Goal: Task Accomplishment & Management: Use online tool/utility

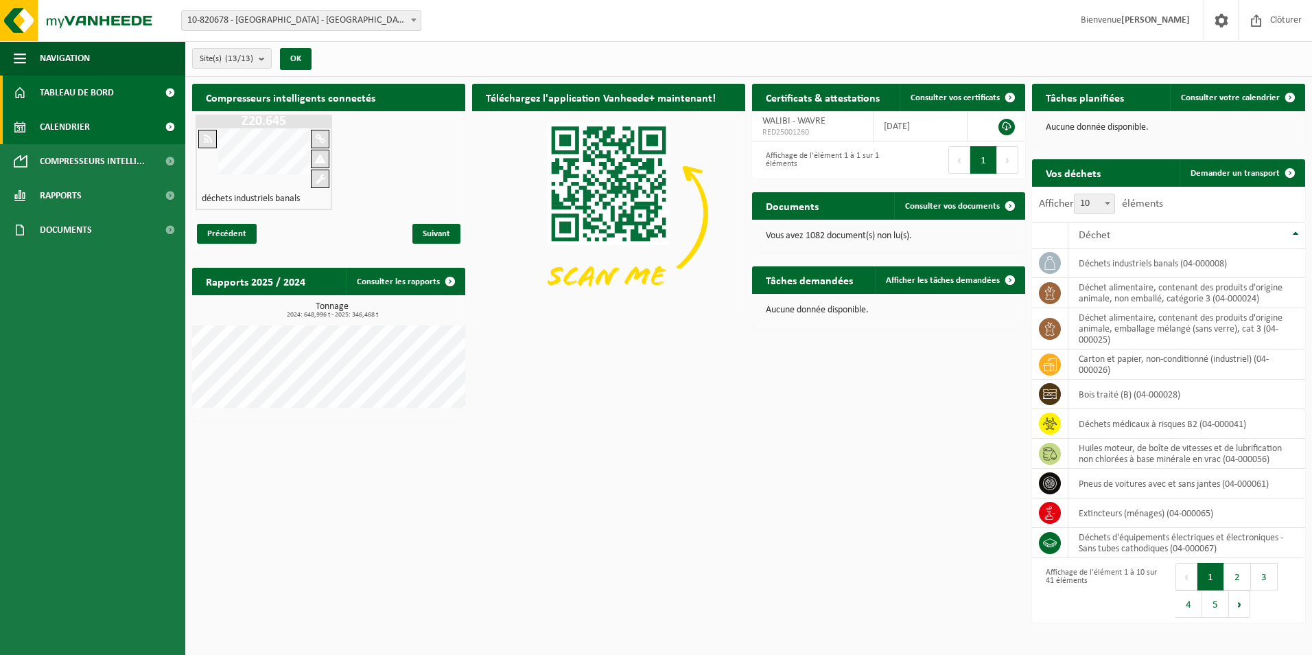
click at [83, 130] on span "Calendrier" at bounding box center [65, 127] width 50 height 34
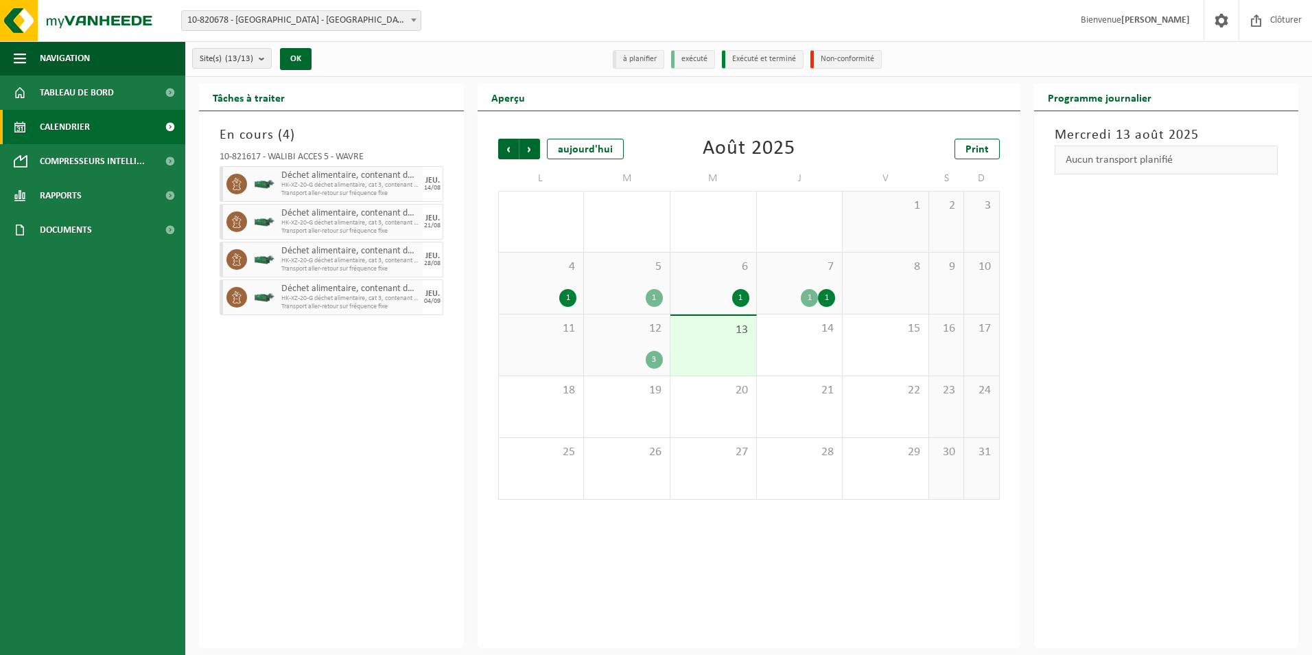
click at [552, 266] on span "4" at bounding box center [541, 266] width 71 height 15
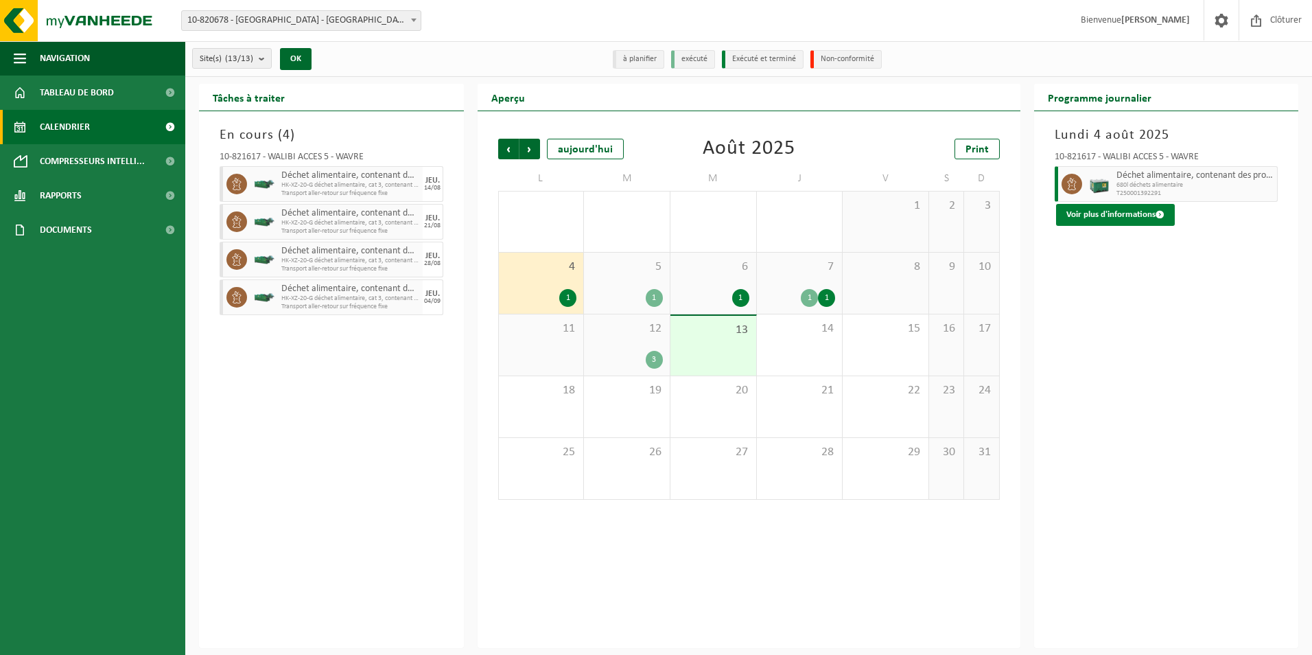
click at [1105, 211] on button "Voir plus d'informations" at bounding box center [1115, 215] width 119 height 22
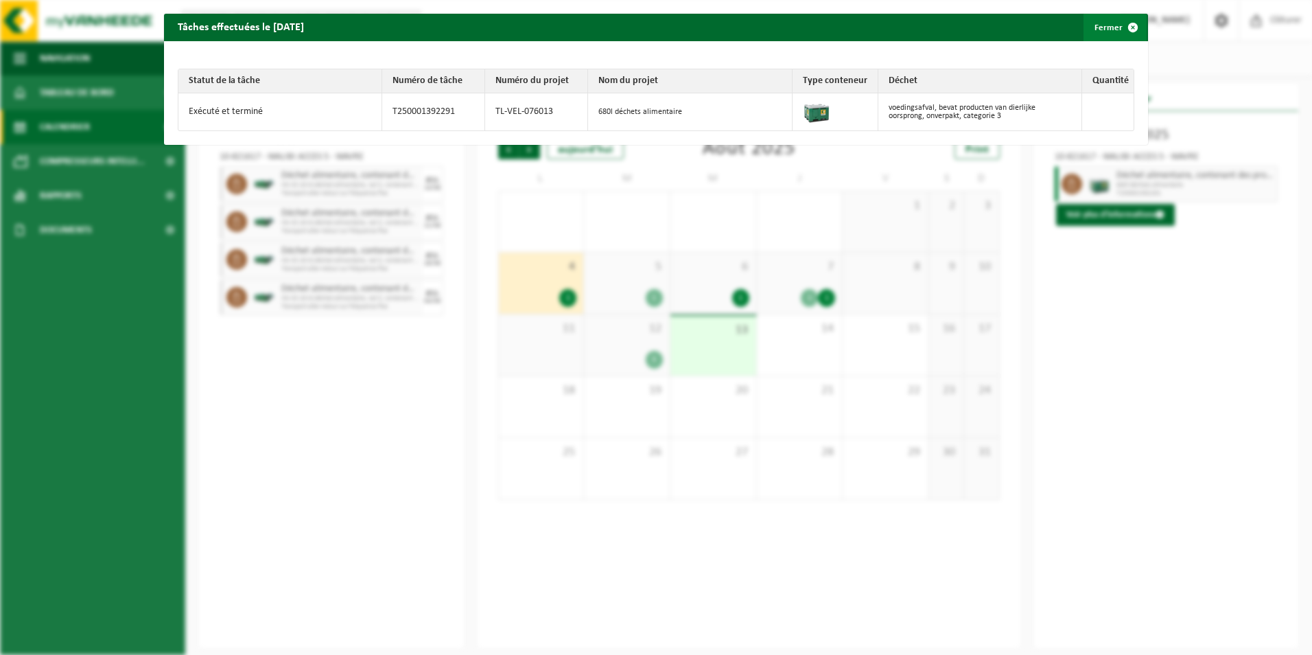
click at [1121, 27] on span "button" at bounding box center [1132, 27] width 27 height 27
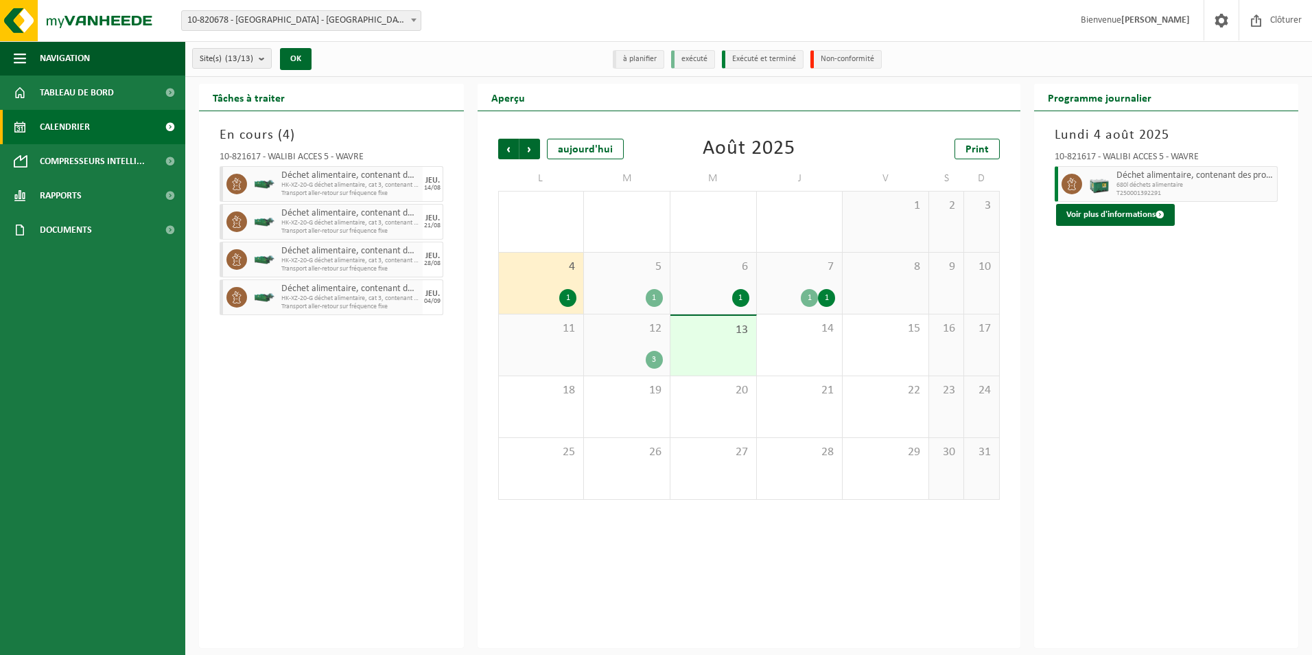
click at [639, 272] on span "5" at bounding box center [627, 266] width 72 height 15
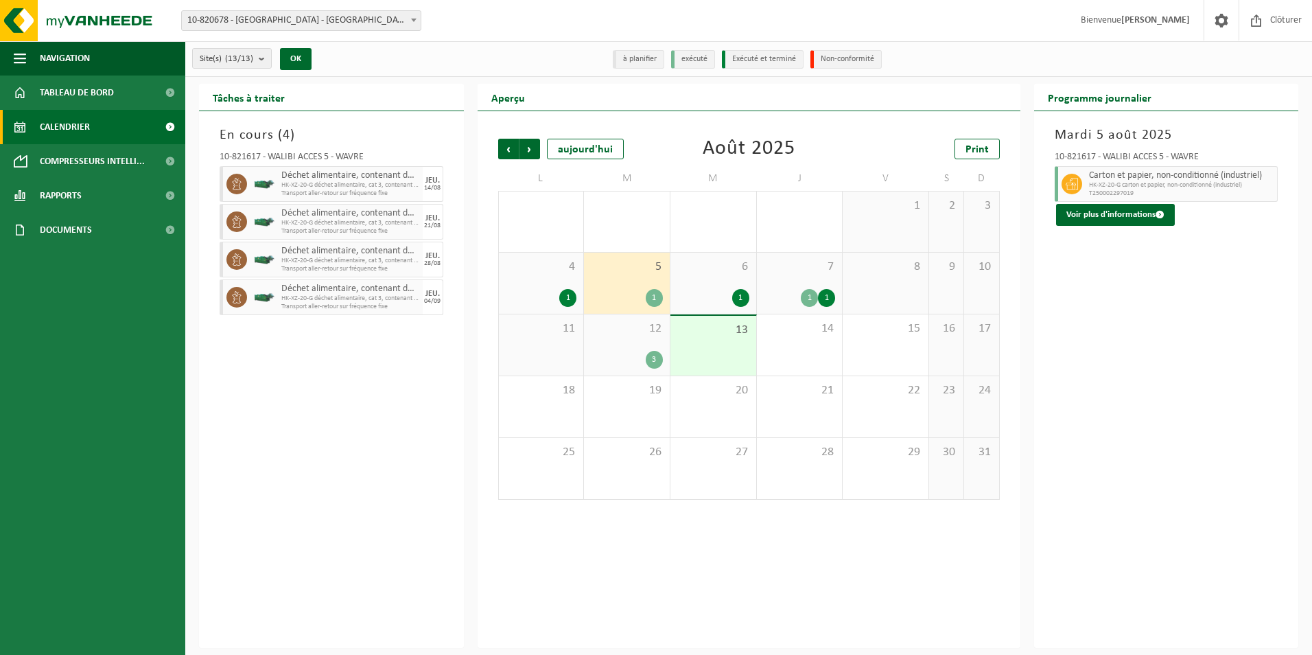
click at [723, 274] on div "6 1" at bounding box center [713, 282] width 86 height 61
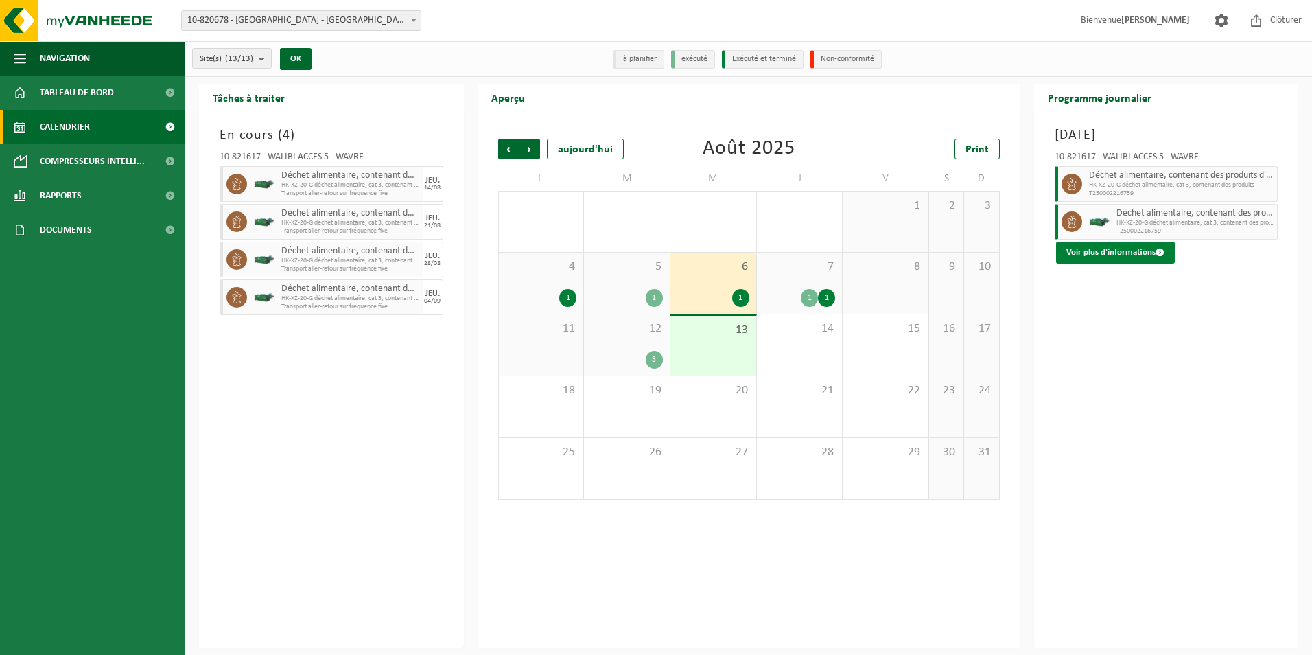
click at [1128, 258] on button "Voir plus d'informations" at bounding box center [1115, 253] width 119 height 22
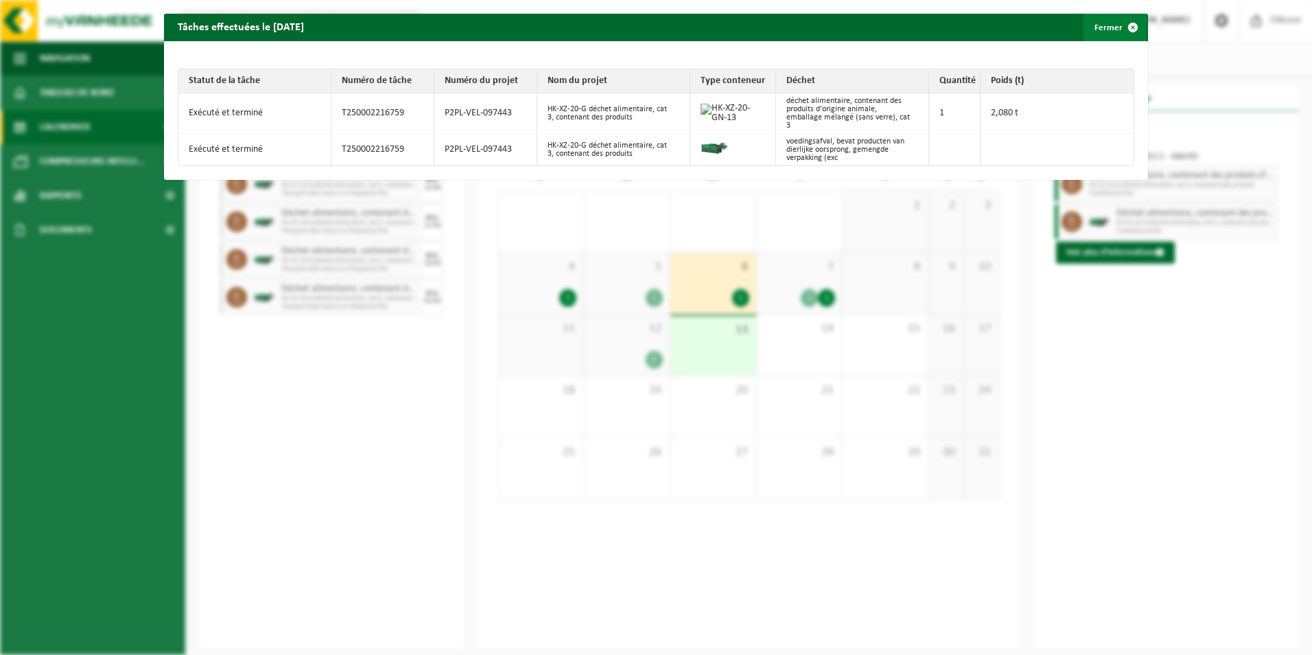
click at [1104, 30] on button "Fermer" at bounding box center [1114, 27] width 63 height 27
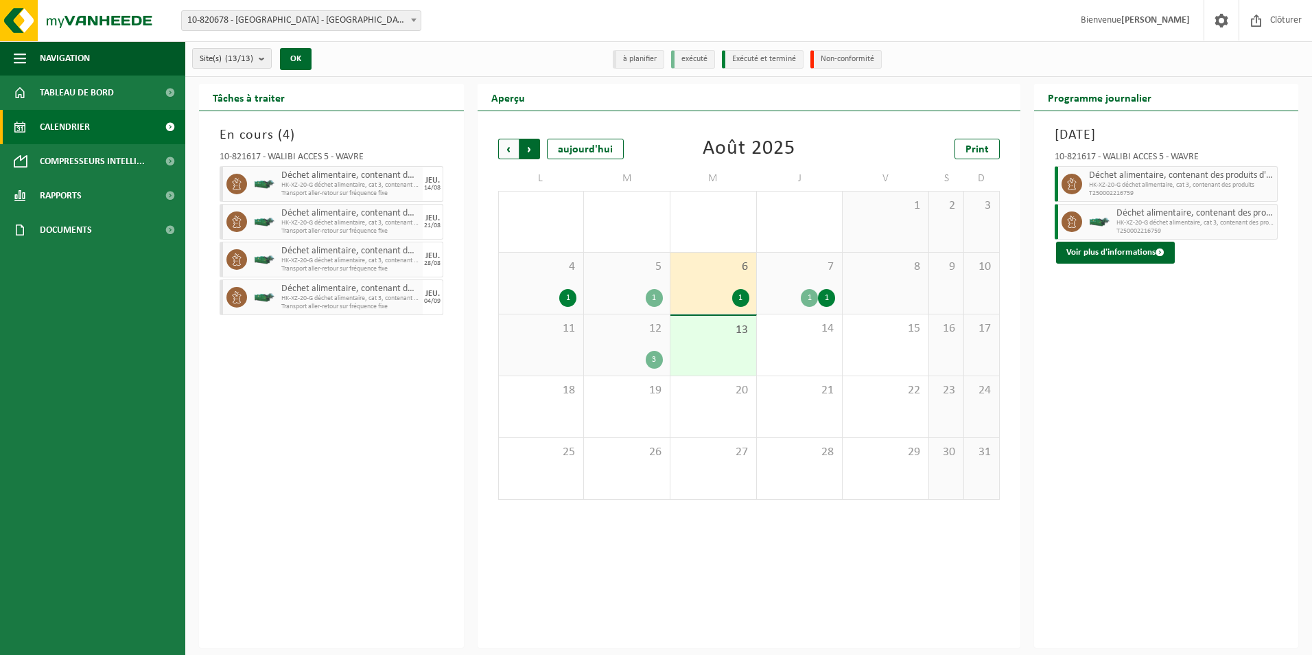
click at [501, 152] on span "Précédent" at bounding box center [508, 149] width 21 height 21
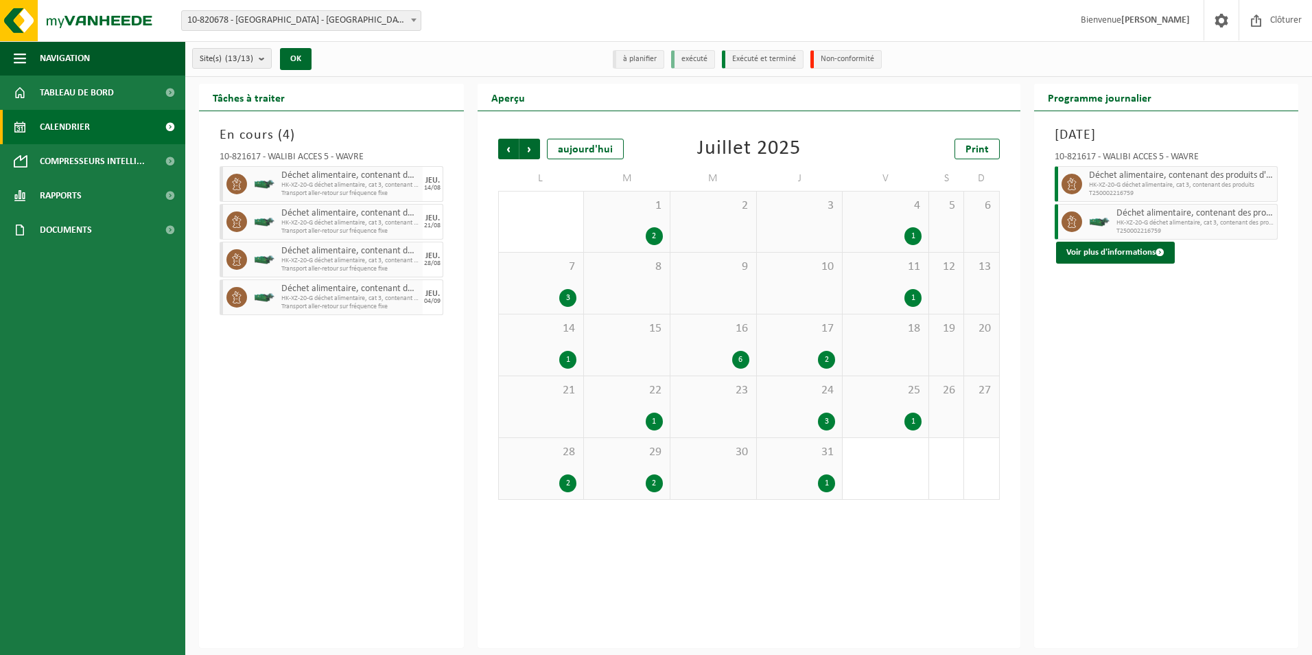
click at [539, 448] on span "28" at bounding box center [541, 452] width 71 height 15
click at [1131, 248] on button "Voir plus d'informations" at bounding box center [1115, 253] width 119 height 22
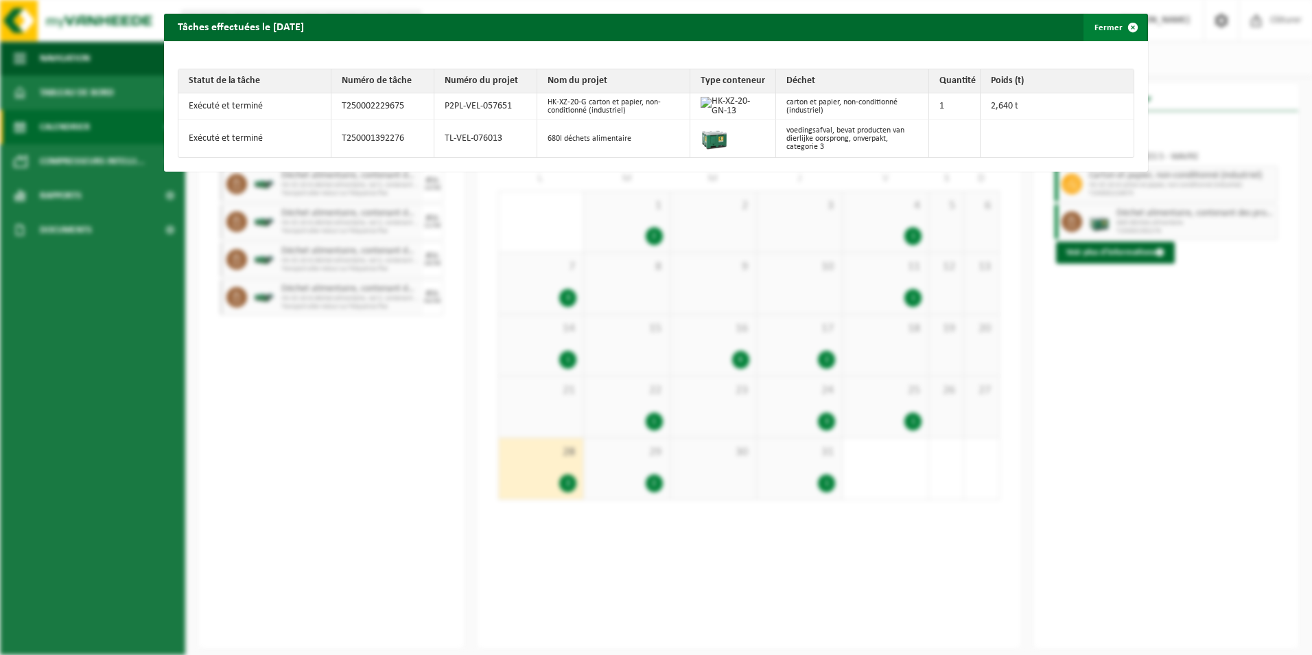
click at [1099, 23] on button "Fermer" at bounding box center [1114, 27] width 63 height 27
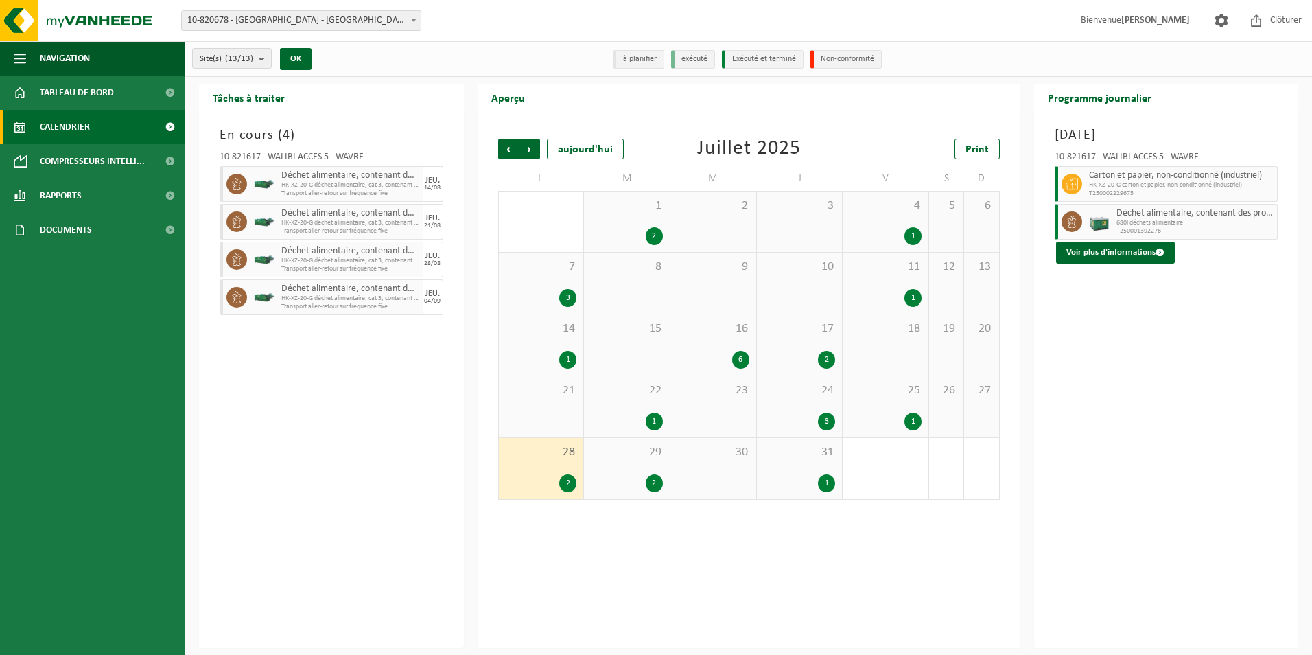
click at [632, 447] on span "29" at bounding box center [627, 452] width 72 height 15
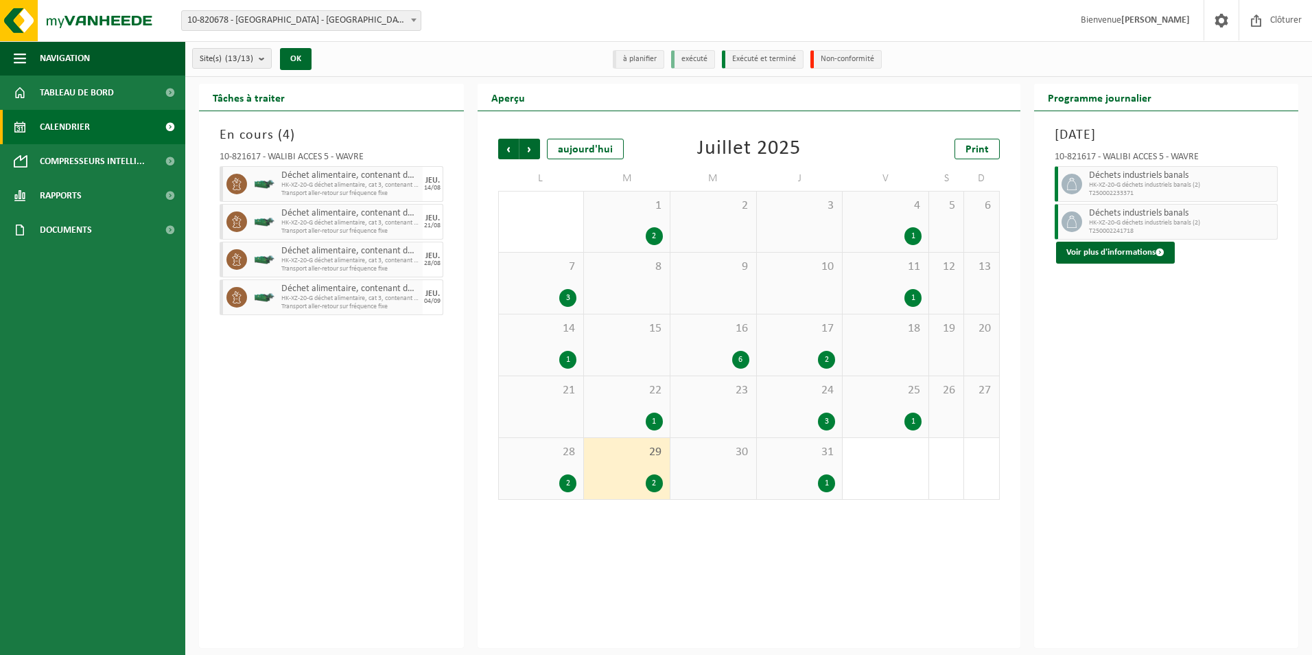
click at [807, 459] on div "31 1" at bounding box center [800, 468] width 86 height 61
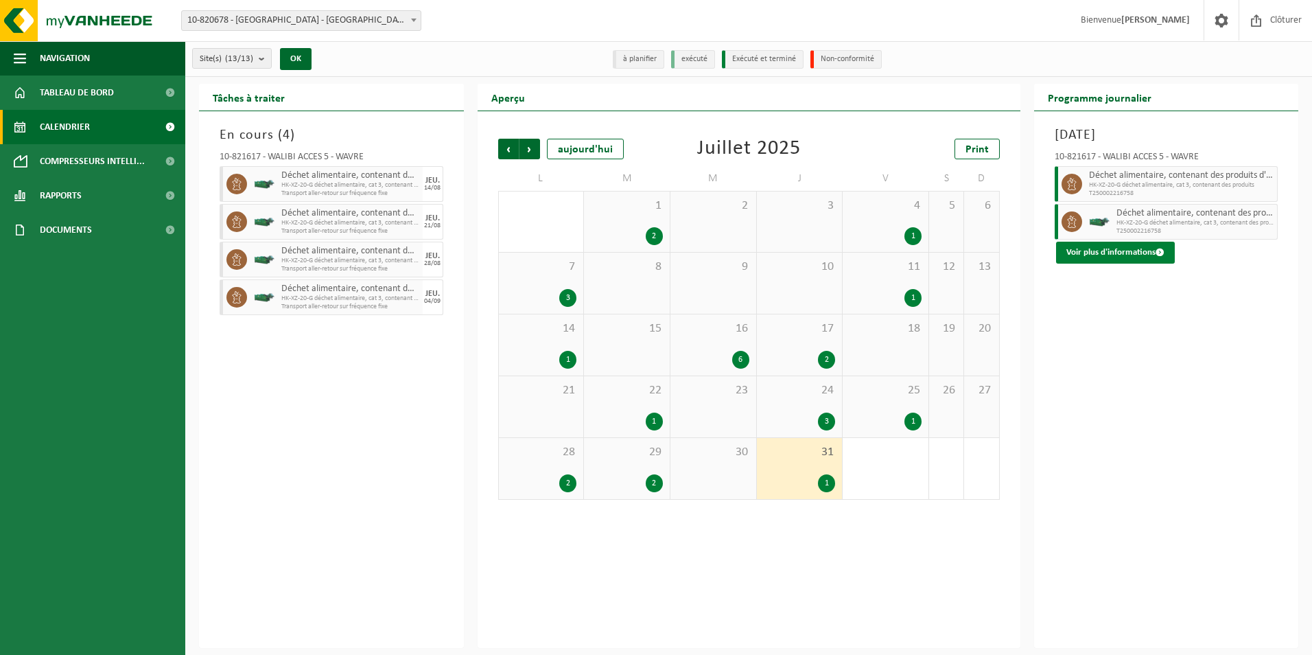
click at [1130, 252] on button "Voir plus d'informations" at bounding box center [1115, 253] width 119 height 22
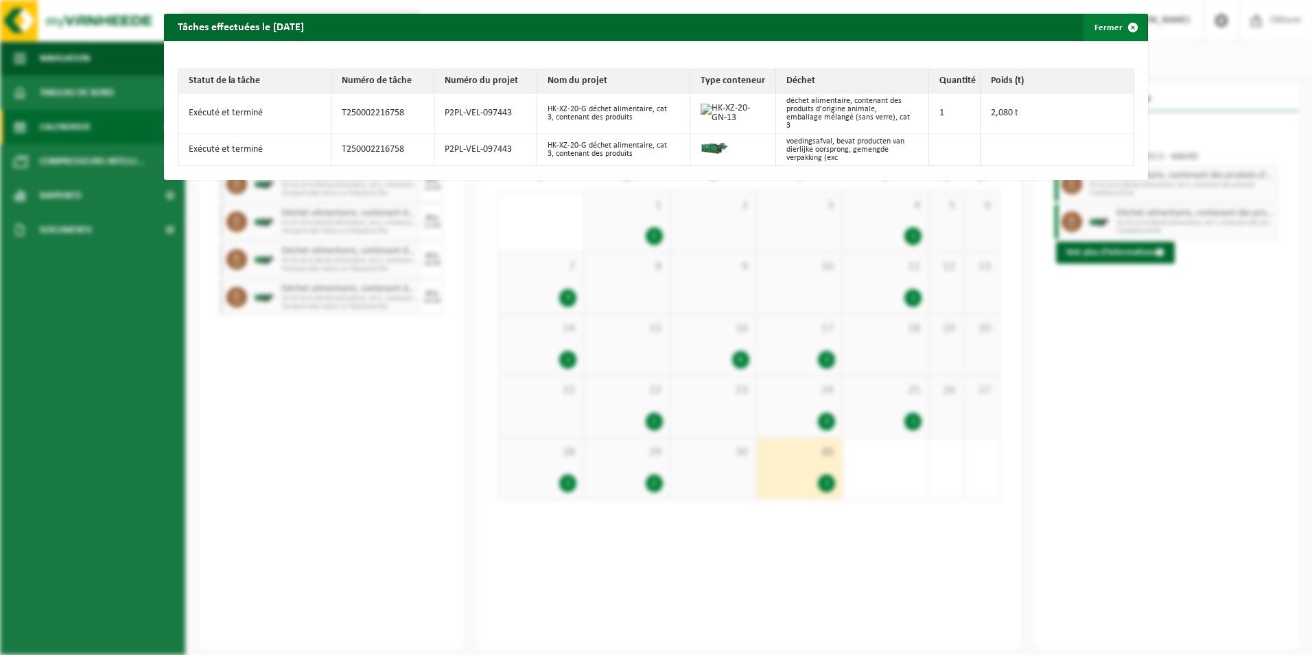
click at [1103, 26] on button "Fermer" at bounding box center [1114, 27] width 63 height 27
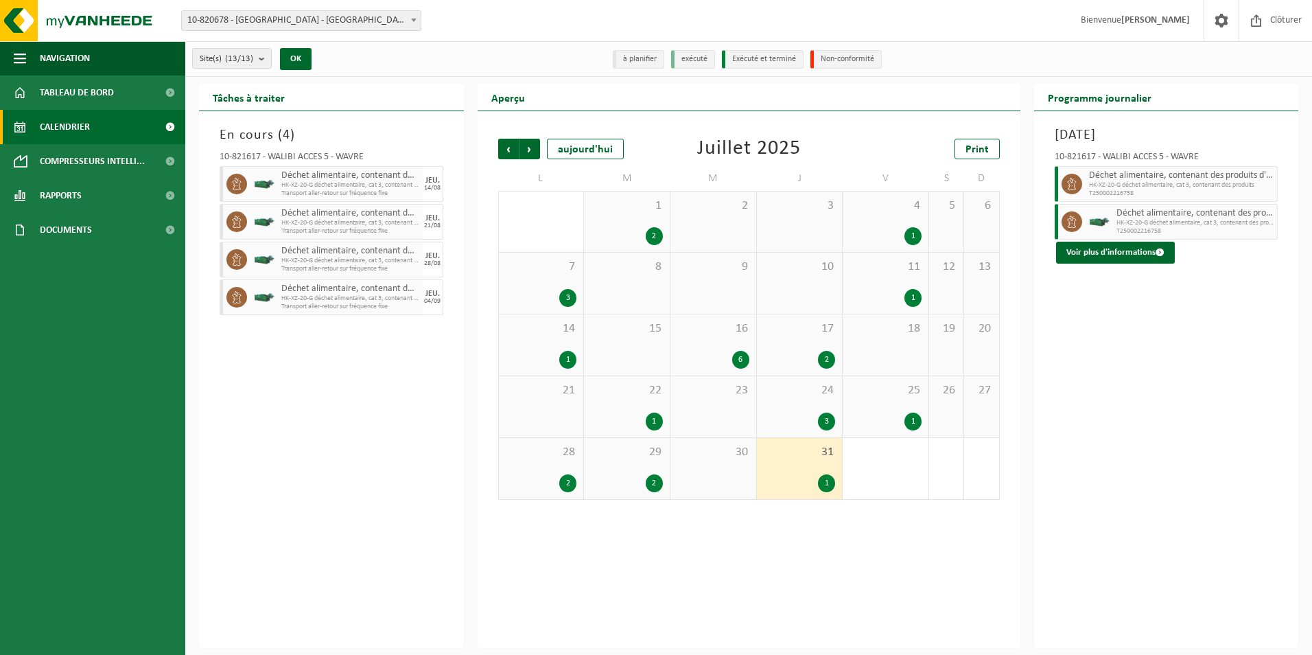
click at [632, 465] on div "29 2" at bounding box center [627, 468] width 86 height 61
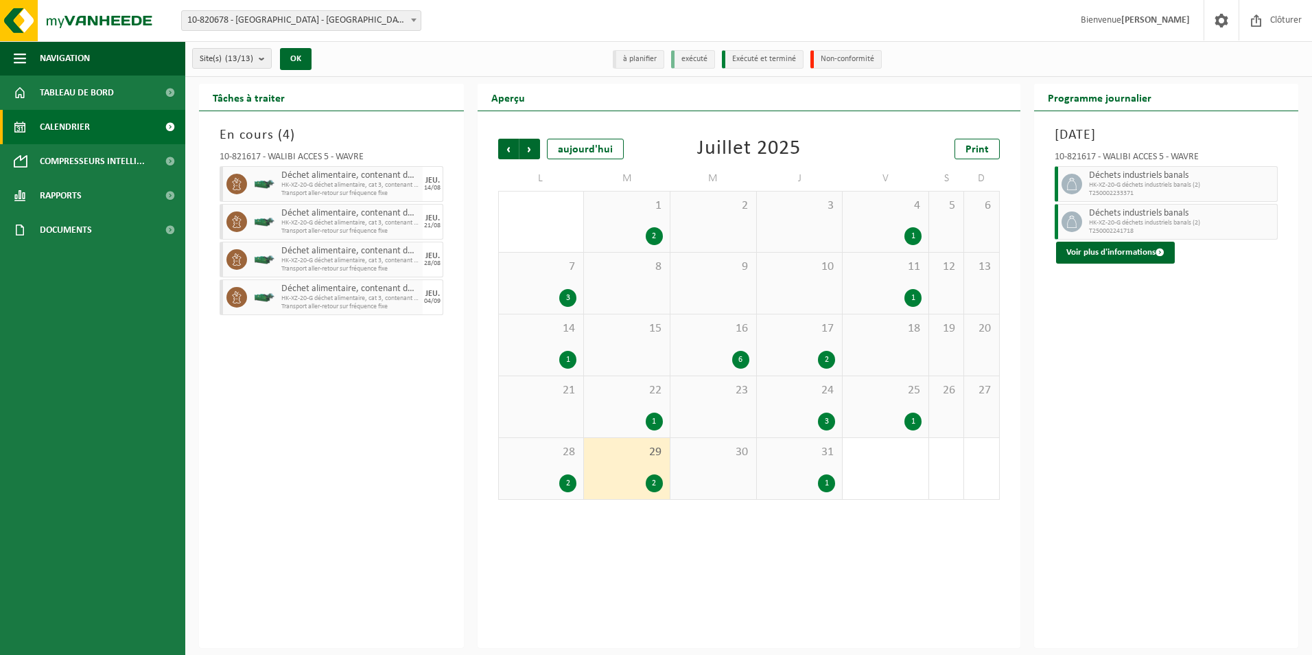
click at [563, 459] on div "28 2" at bounding box center [541, 468] width 85 height 61
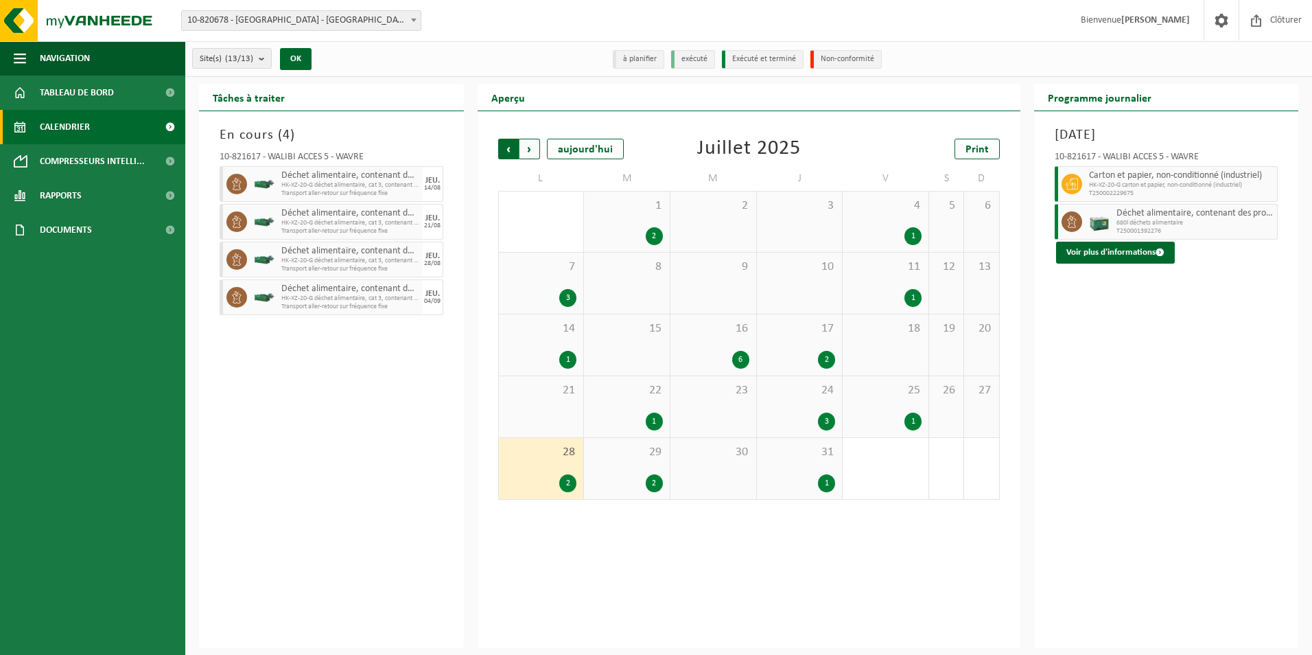
click at [532, 145] on span "Suivant" at bounding box center [529, 149] width 21 height 21
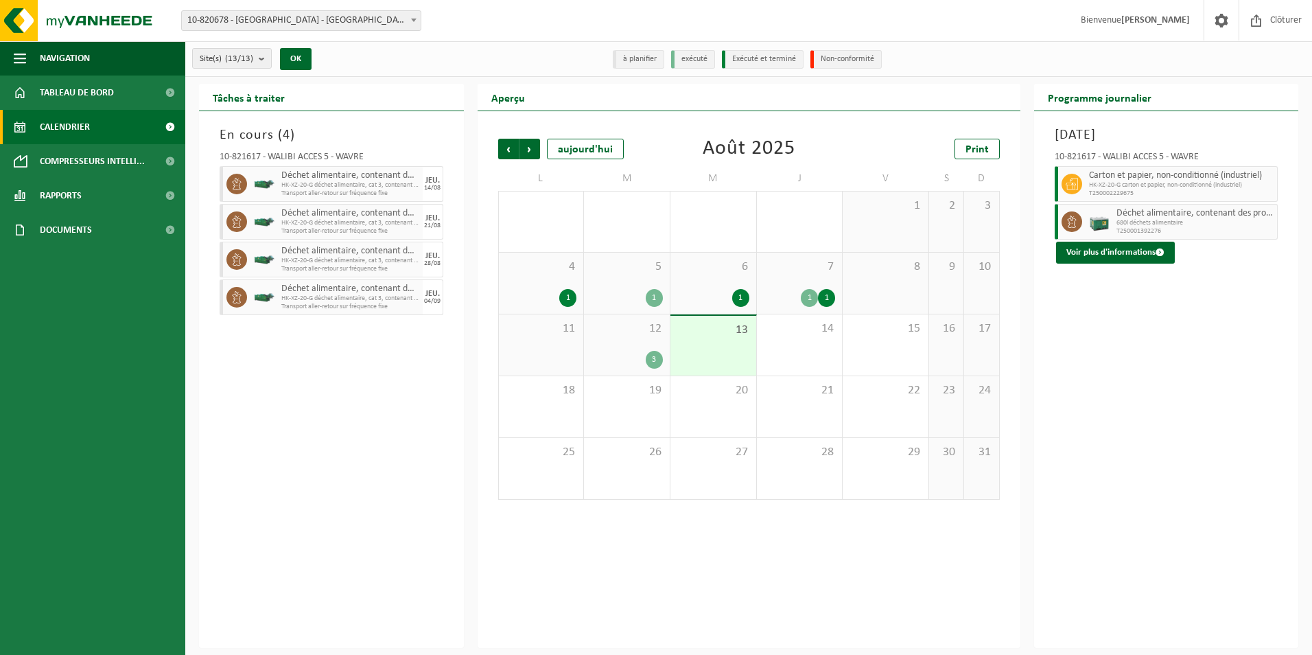
click at [524, 290] on div "1" at bounding box center [541, 298] width 71 height 18
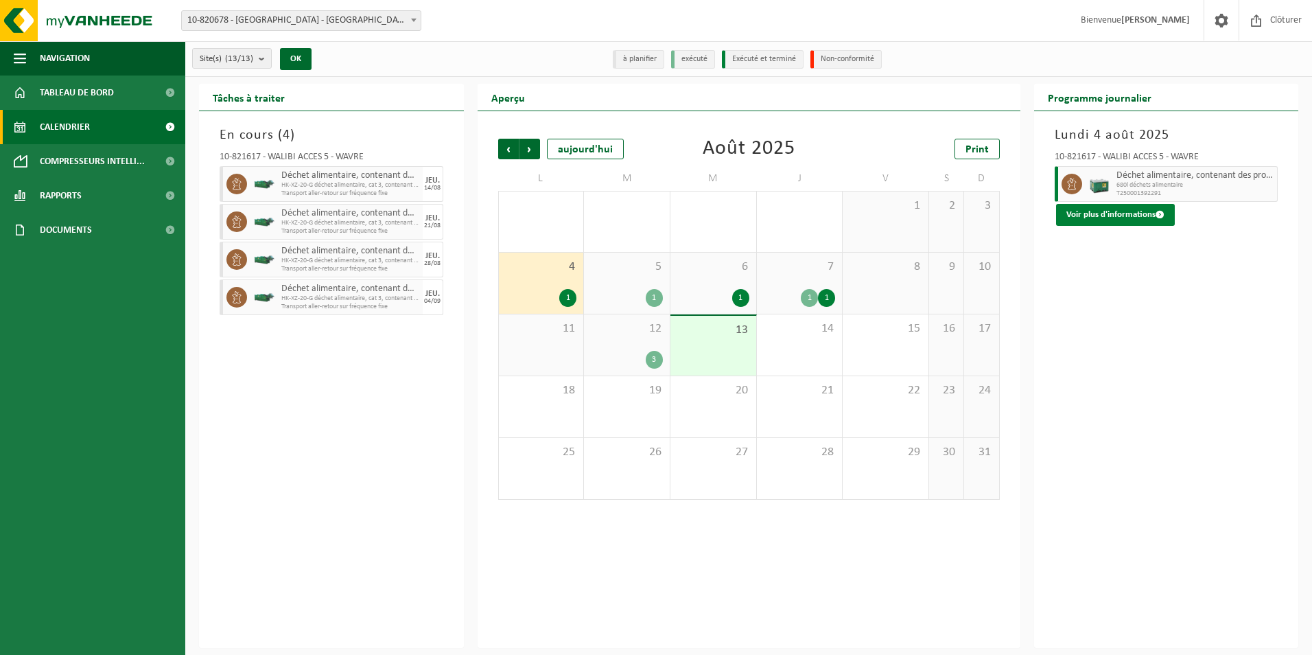
click at [1112, 208] on button "Voir plus d'informations" at bounding box center [1115, 215] width 119 height 22
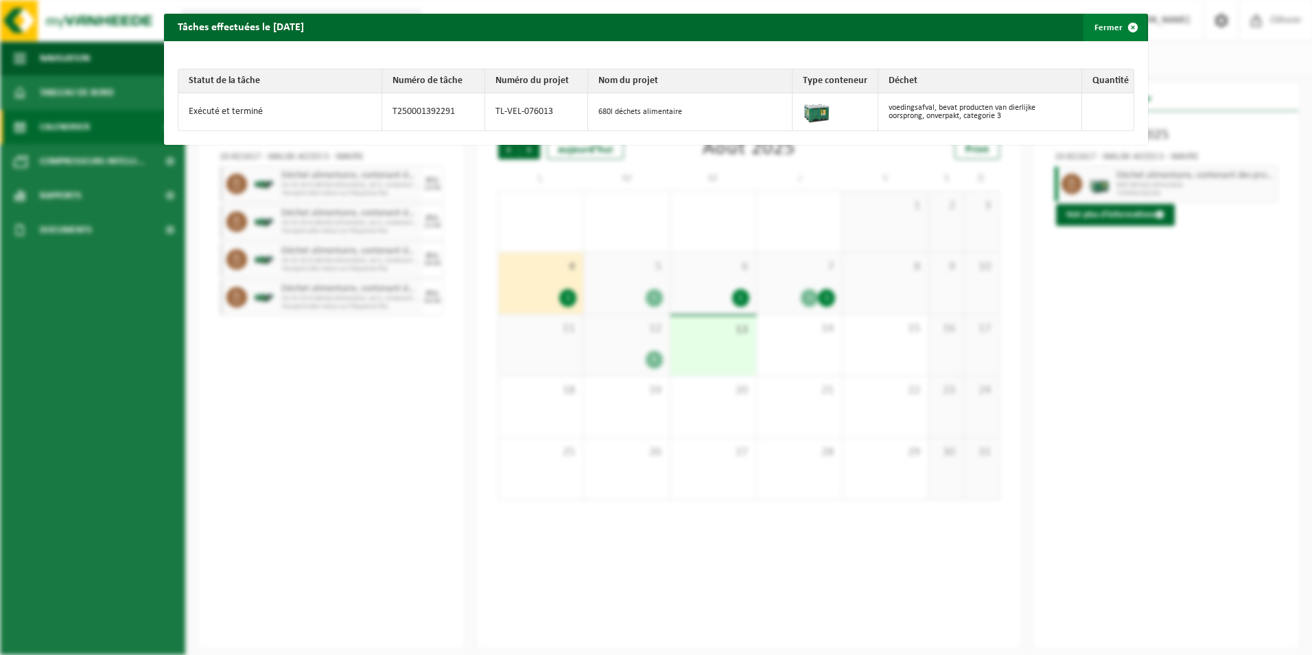
click at [1103, 25] on button "Fermer" at bounding box center [1114, 27] width 63 height 27
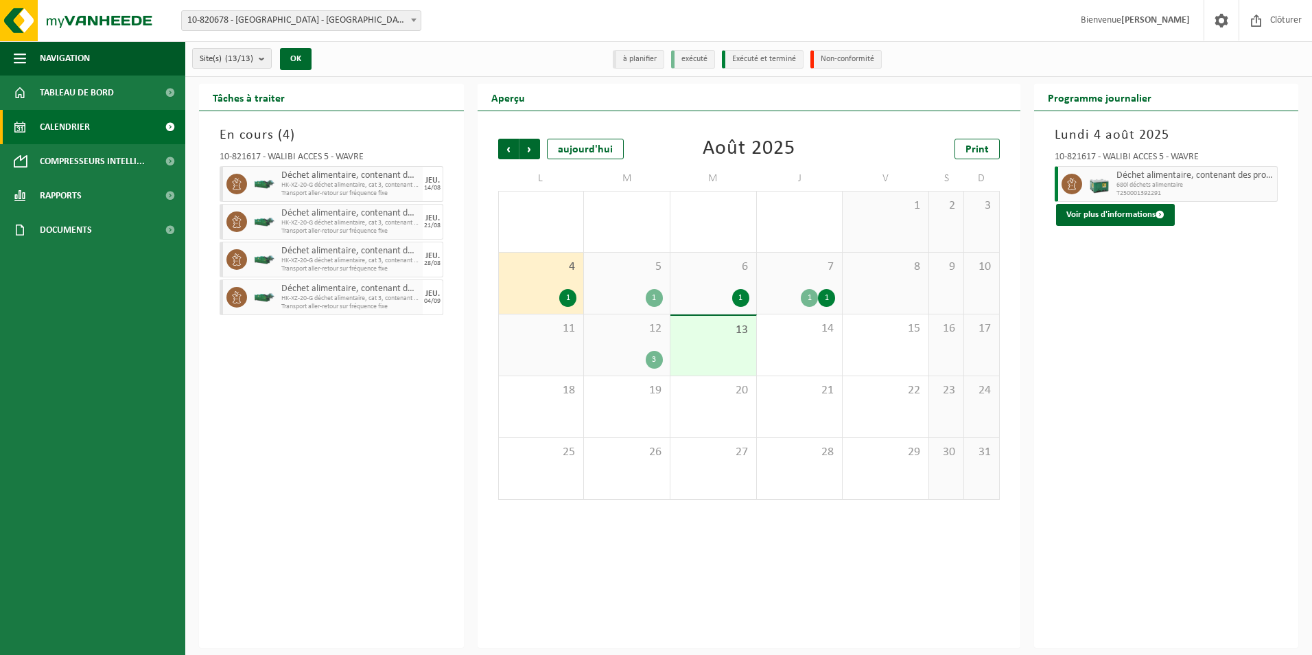
click at [649, 265] on span "5" at bounding box center [627, 266] width 72 height 15
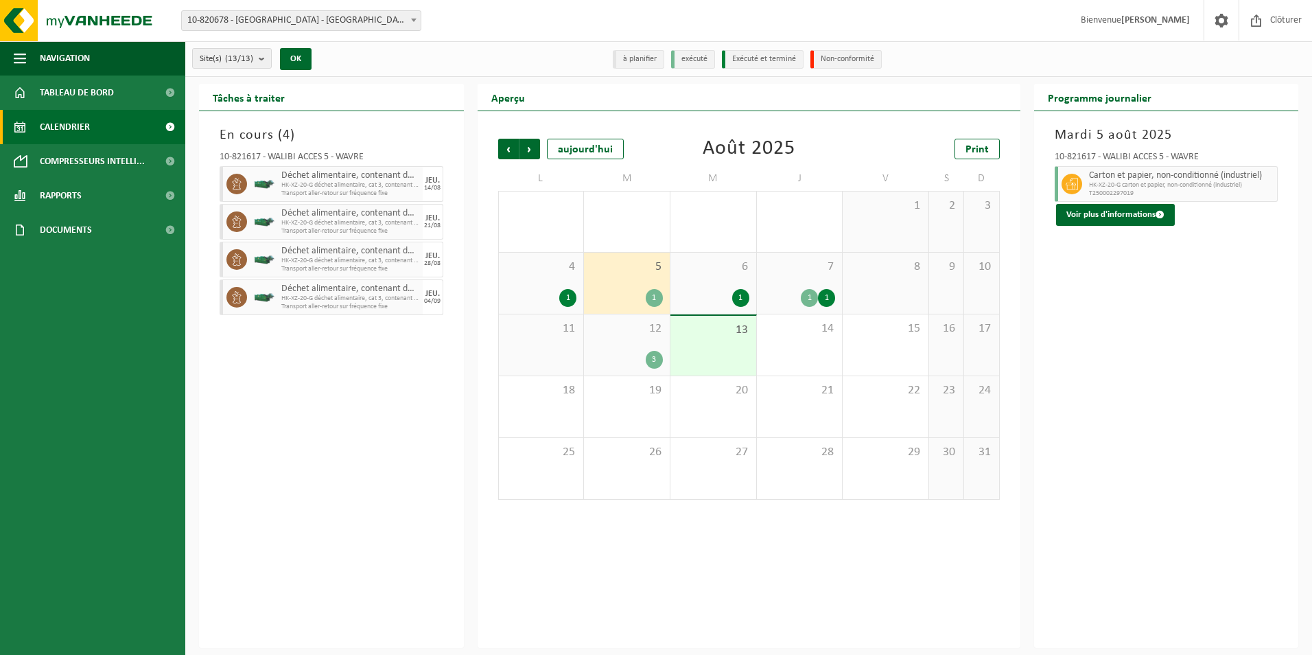
click at [715, 272] on span "6" at bounding box center [713, 266] width 72 height 15
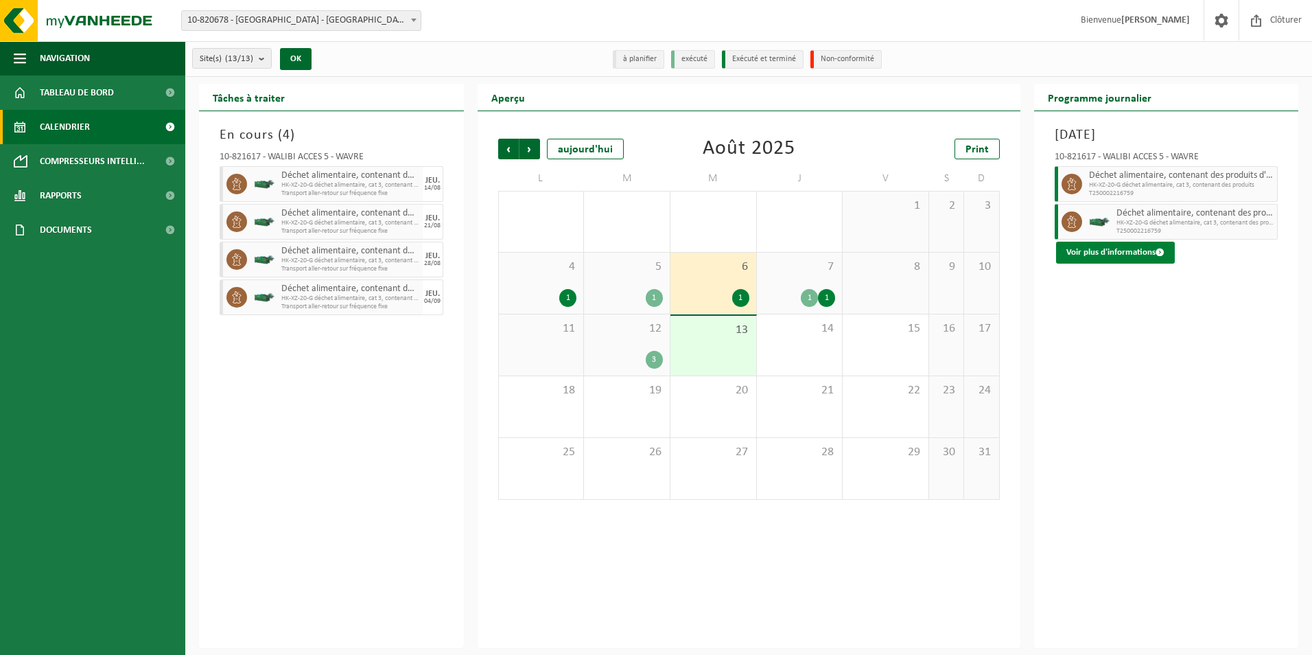
click at [1124, 256] on button "Voir plus d'informations" at bounding box center [1115, 253] width 119 height 22
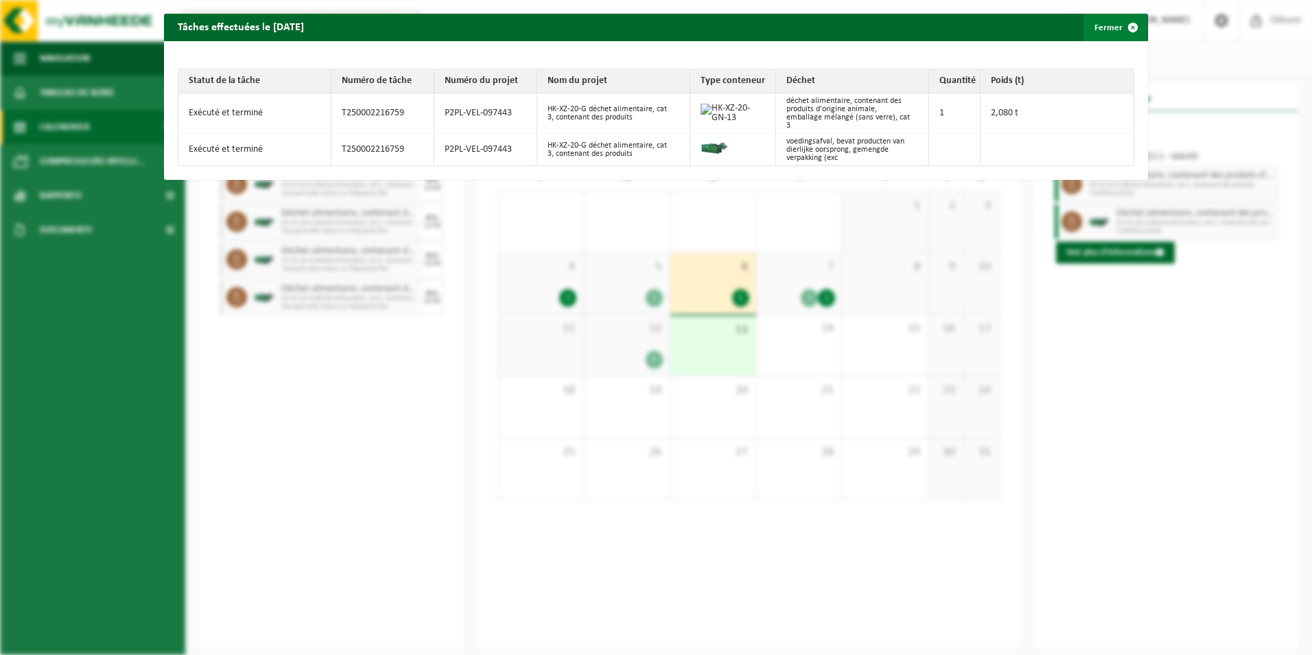
click at [1101, 31] on button "Fermer" at bounding box center [1114, 27] width 63 height 27
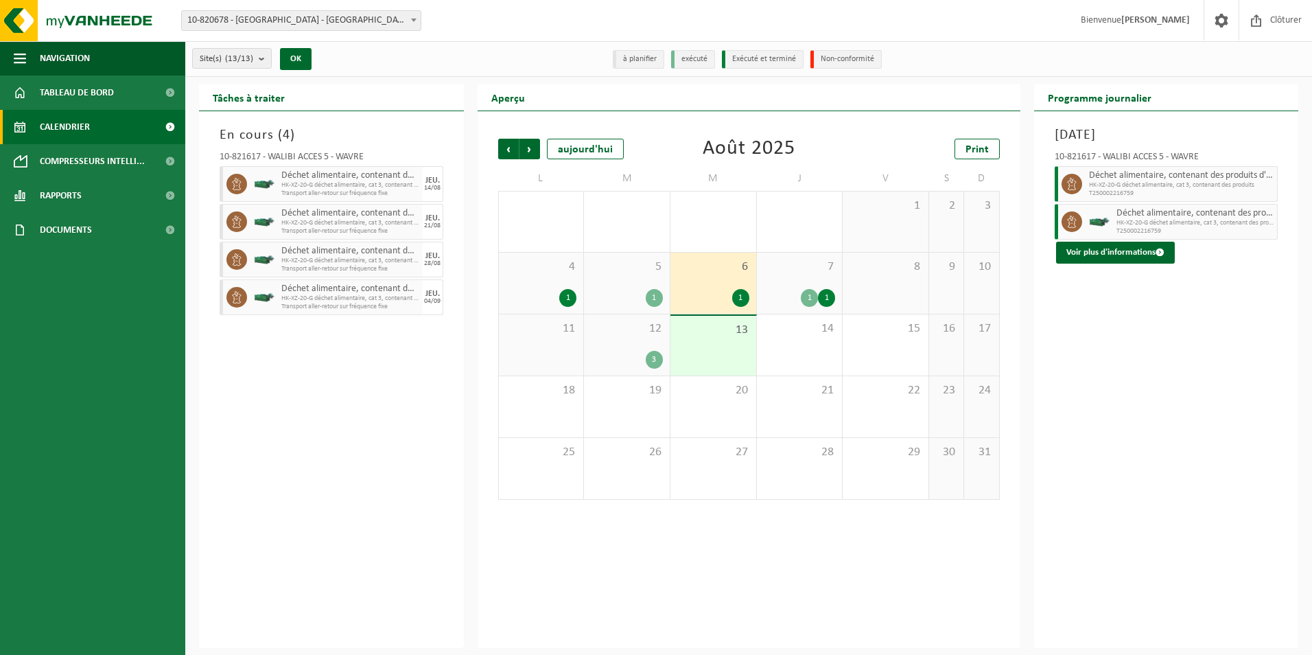
click at [808, 257] on div "7 1 1" at bounding box center [800, 282] width 86 height 61
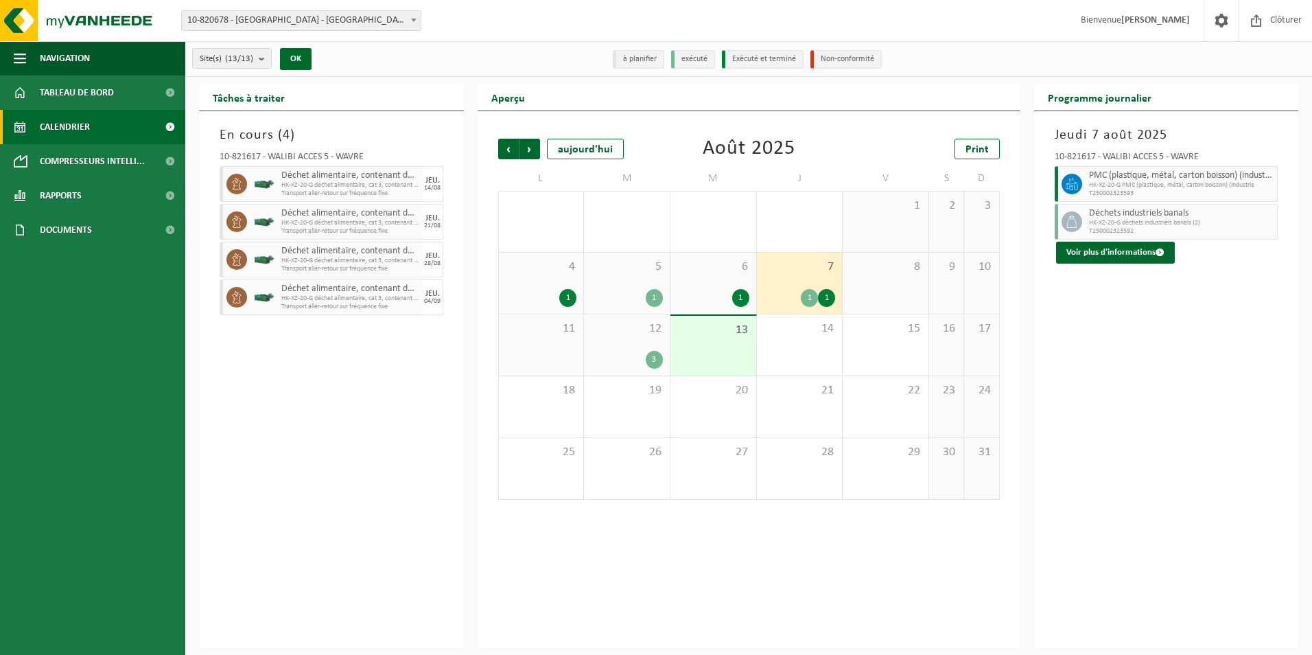
click at [654, 337] on div "12 3" at bounding box center [627, 344] width 86 height 61
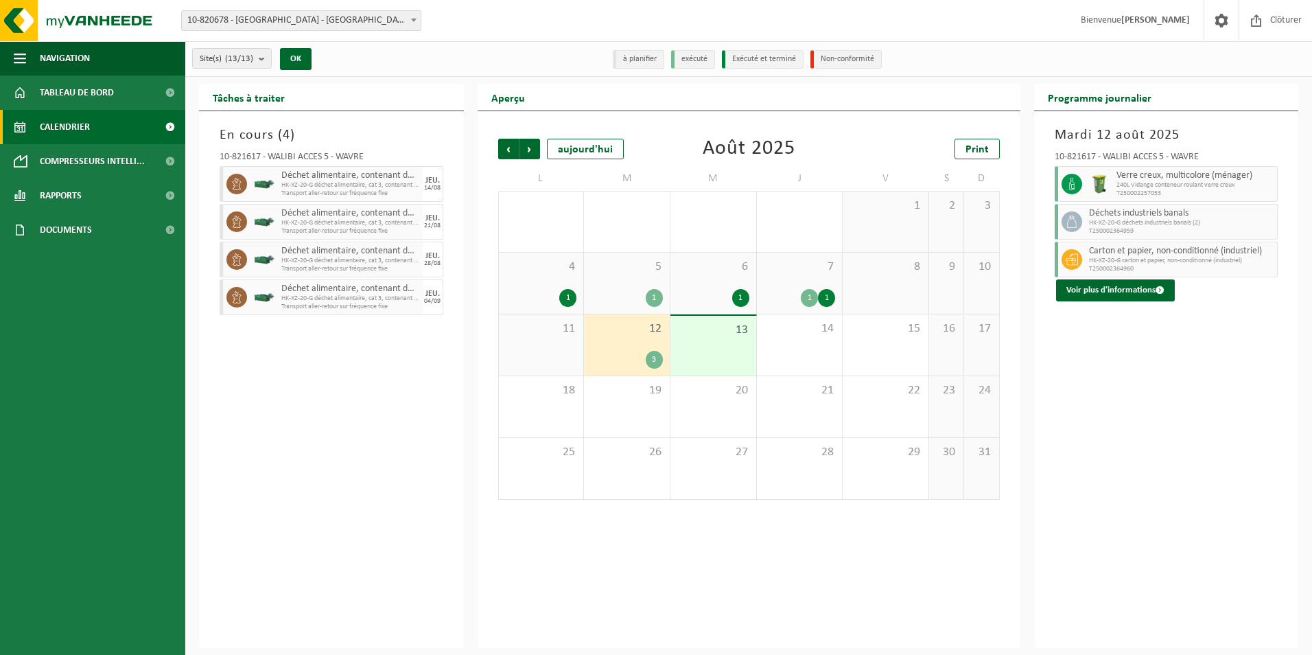
click at [333, 181] on span "HK-XZ-20-G déchet alimentaire, cat 3, contenant des produits" at bounding box center [350, 185] width 138 height 8
click at [326, 213] on span "Déchet alimentaire, contenant des produits d'origine animale, emballage mélangé…" at bounding box center [350, 213] width 138 height 11
drag, startPoint x: 326, startPoint y: 213, endPoint x: 303, endPoint y: 228, distance: 27.8
click at [303, 228] on span "Transport aller-retour sur fréquence fixe" at bounding box center [350, 231] width 138 height 8
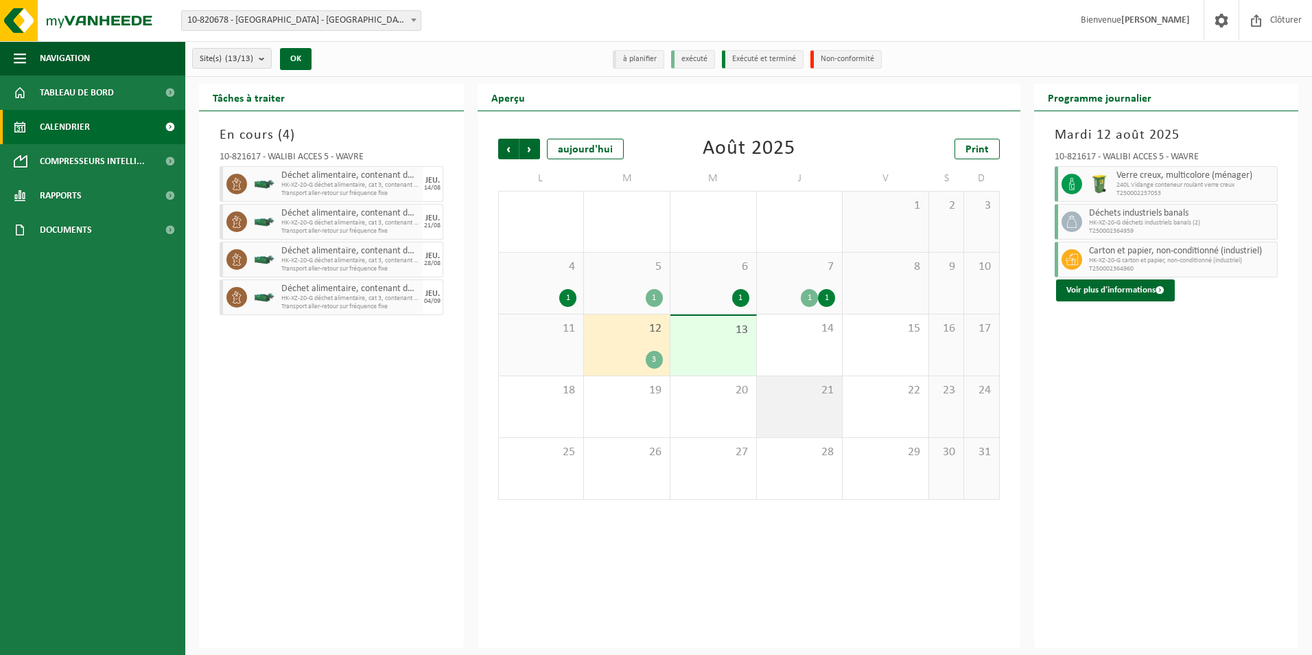
click at [781, 401] on div "21" at bounding box center [800, 406] width 86 height 61
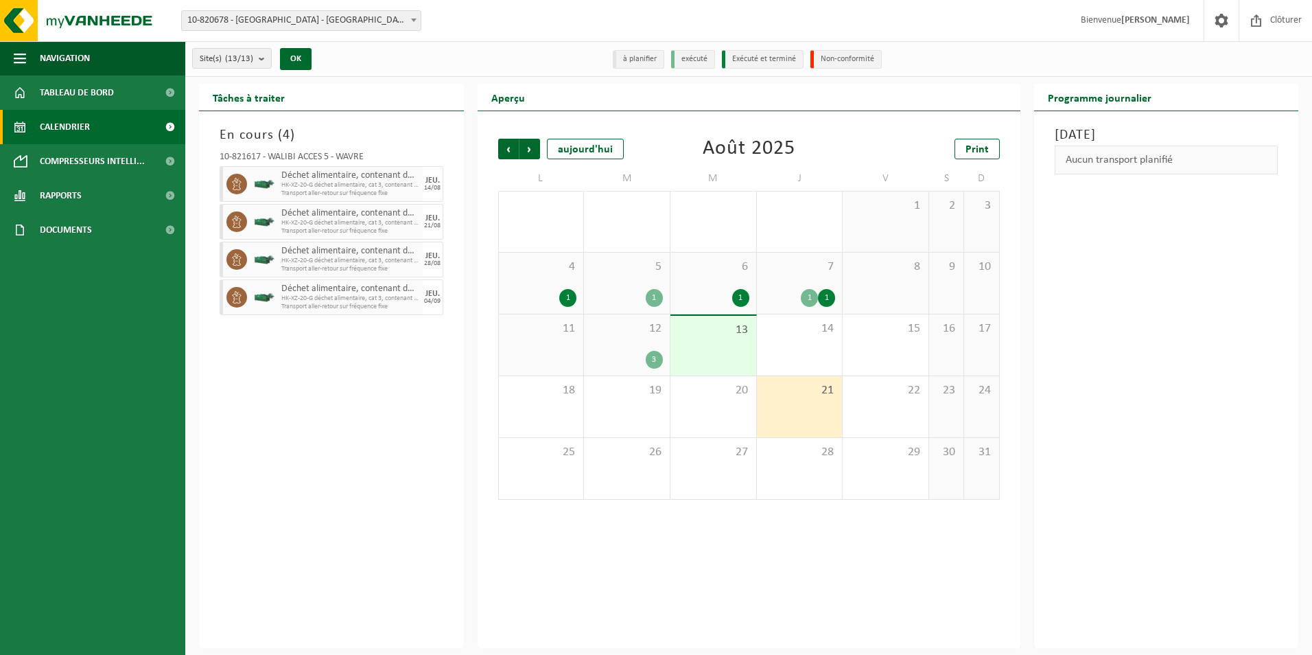
click at [388, 268] on span "Transport aller-retour sur fréquence fixe" at bounding box center [350, 269] width 138 height 8
click at [349, 258] on span "HK-XZ-20-G déchet alimentaire, cat 3, contenant des produits" at bounding box center [350, 261] width 138 height 8
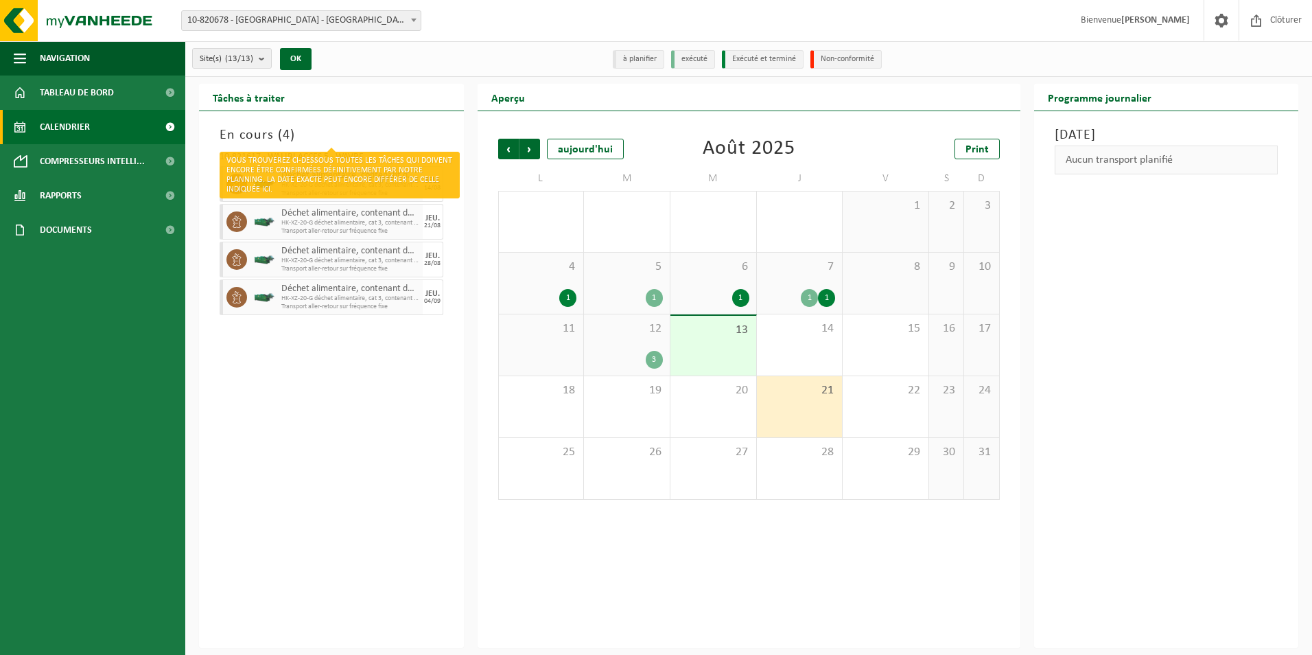
click at [246, 130] on h3 "En cours ( 4 )" at bounding box center [332, 135] width 224 height 21
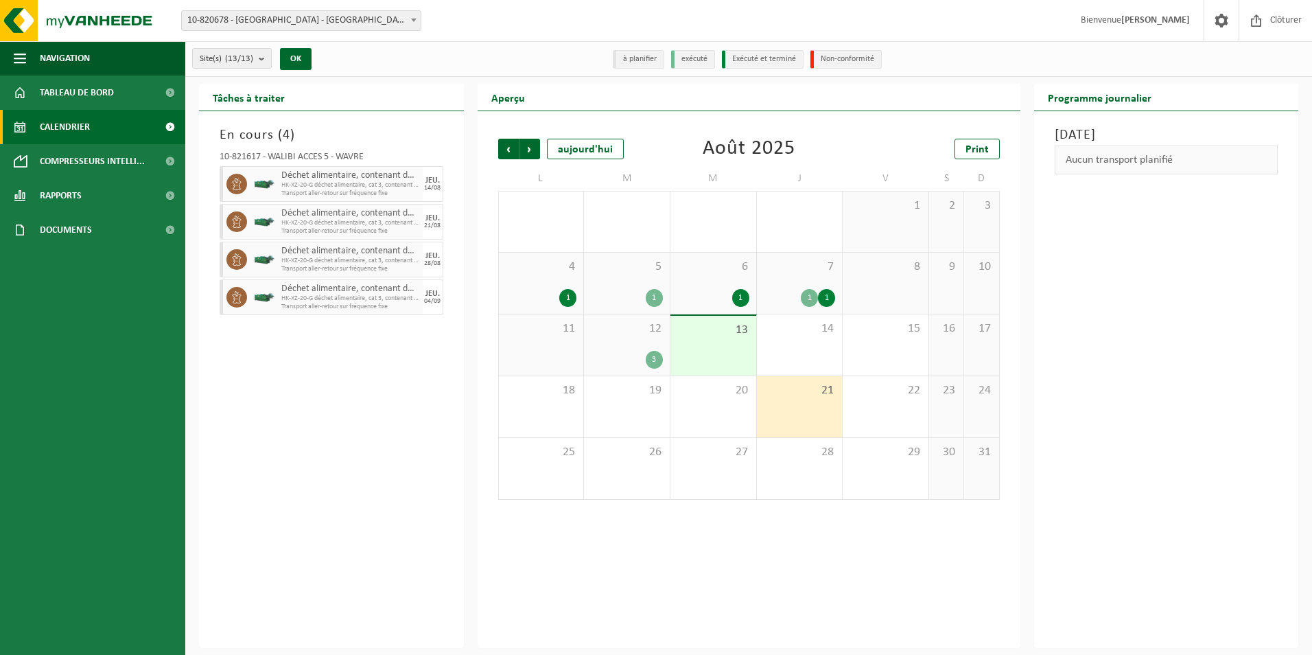
click at [257, 95] on h2 "Tâches à traiter" at bounding box center [248, 97] width 99 height 27
drag, startPoint x: 336, startPoint y: 239, endPoint x: 340, endPoint y: 276, distance: 38.0
click at [336, 239] on div "10-821617 - WALIBI ACCÈS 5 - WAVRE Déchet alimentaire, contenant des produits d…" at bounding box center [331, 231] width 237 height 172
click at [340, 284] on div "Déchet alimentaire, contenant des produits d'origine animale, emballage mélangé…" at bounding box center [350, 297] width 145 height 36
click at [349, 307] on span "Transport aller-retour sur fréquence fixe" at bounding box center [350, 307] width 138 height 8
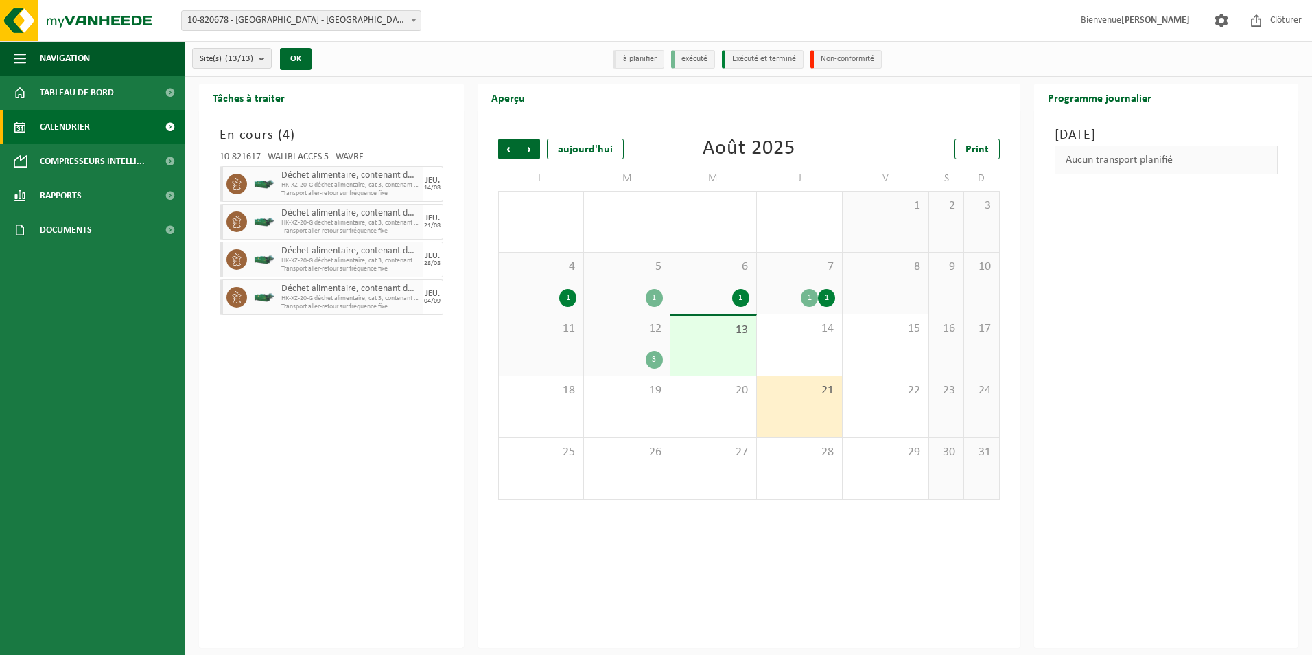
click at [429, 301] on div "04/09" at bounding box center [432, 301] width 16 height 7
drag, startPoint x: 429, startPoint y: 301, endPoint x: 529, endPoint y: 146, distance: 183.6
click at [529, 146] on span "Suivant" at bounding box center [529, 149] width 21 height 21
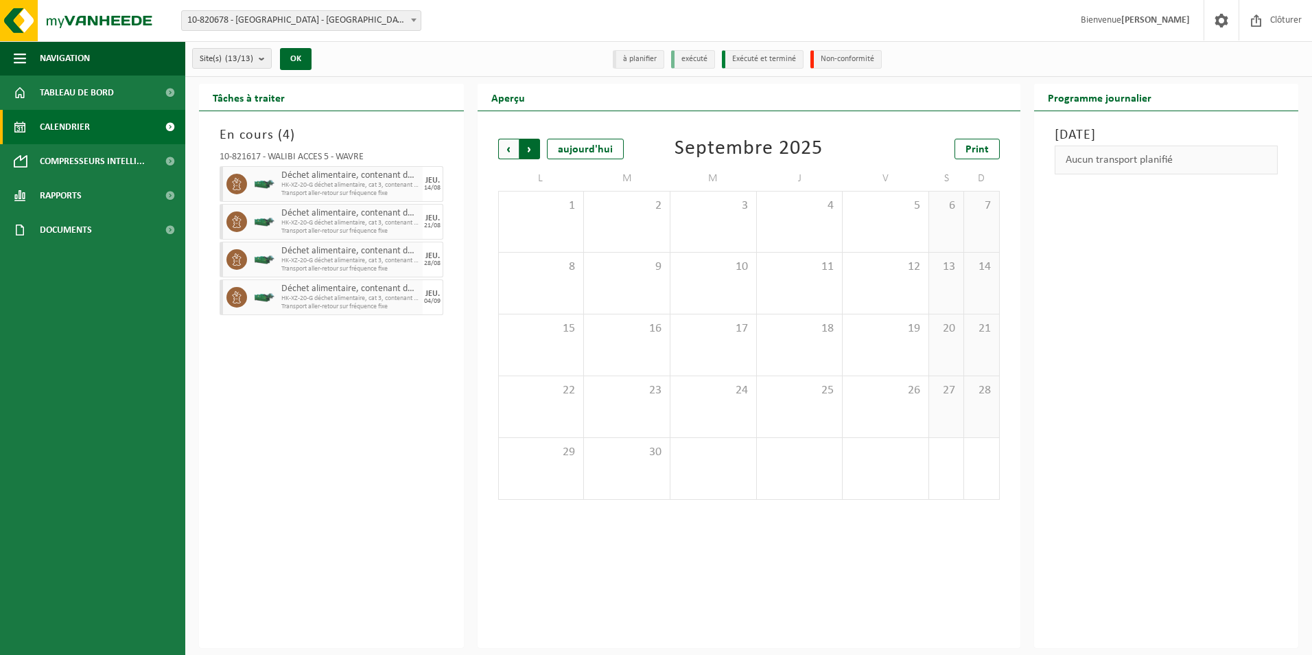
click at [510, 149] on span "Précédent" at bounding box center [508, 149] width 21 height 21
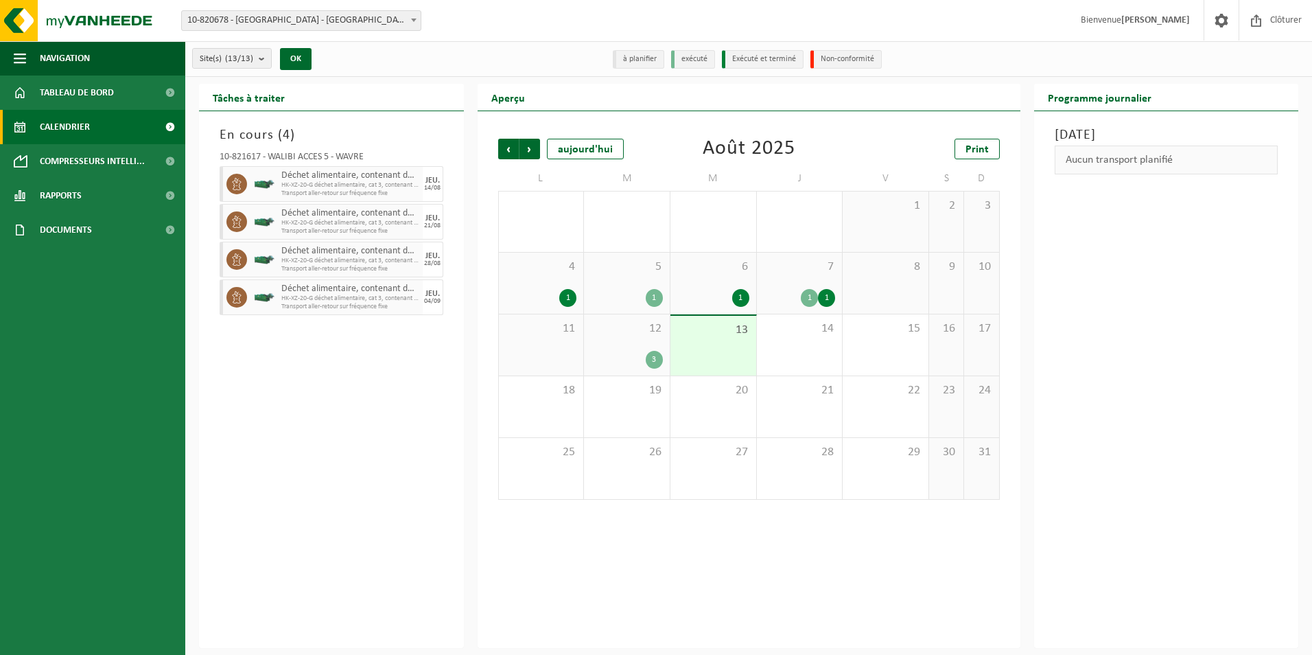
click at [510, 149] on span "Précédent" at bounding box center [508, 149] width 21 height 21
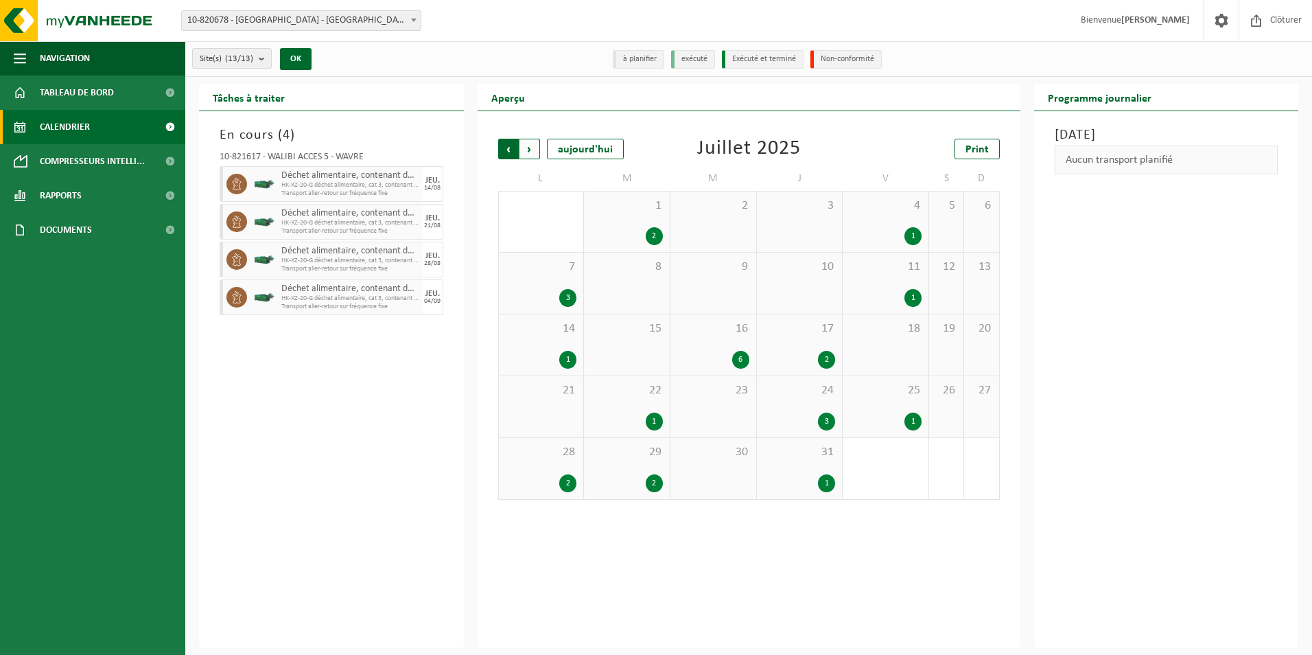
click at [529, 148] on span "Suivant" at bounding box center [529, 149] width 21 height 21
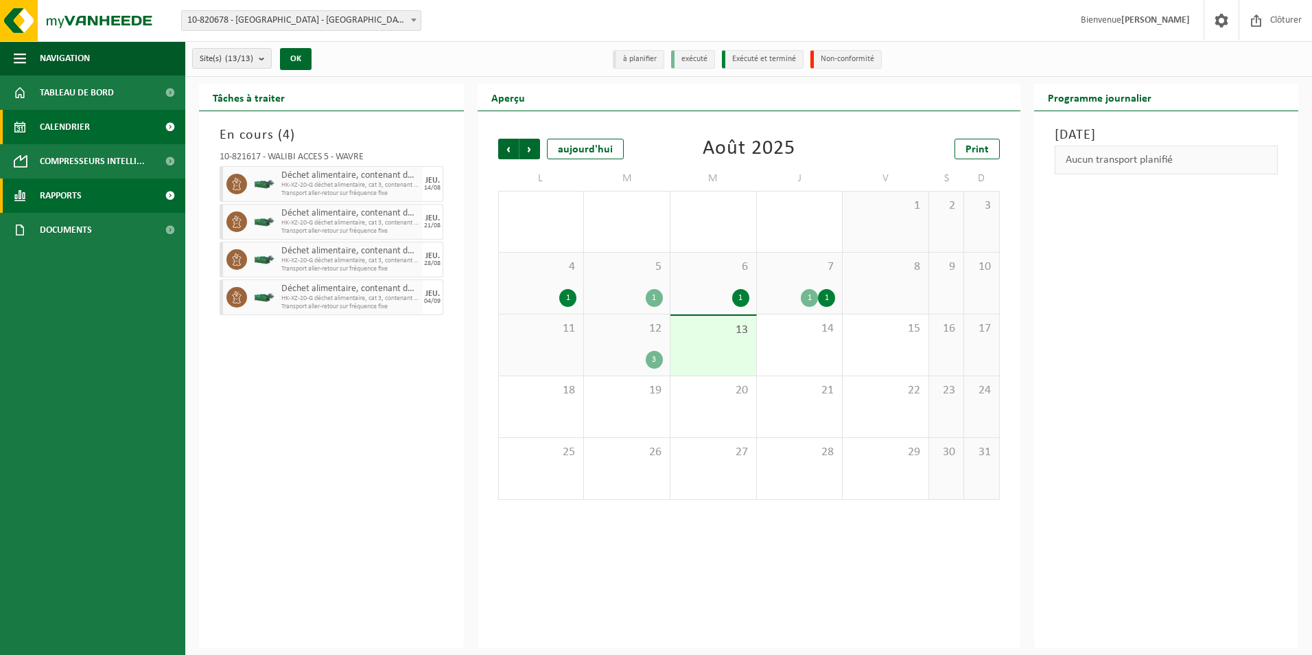
click at [38, 194] on link "Rapports" at bounding box center [92, 195] width 185 height 34
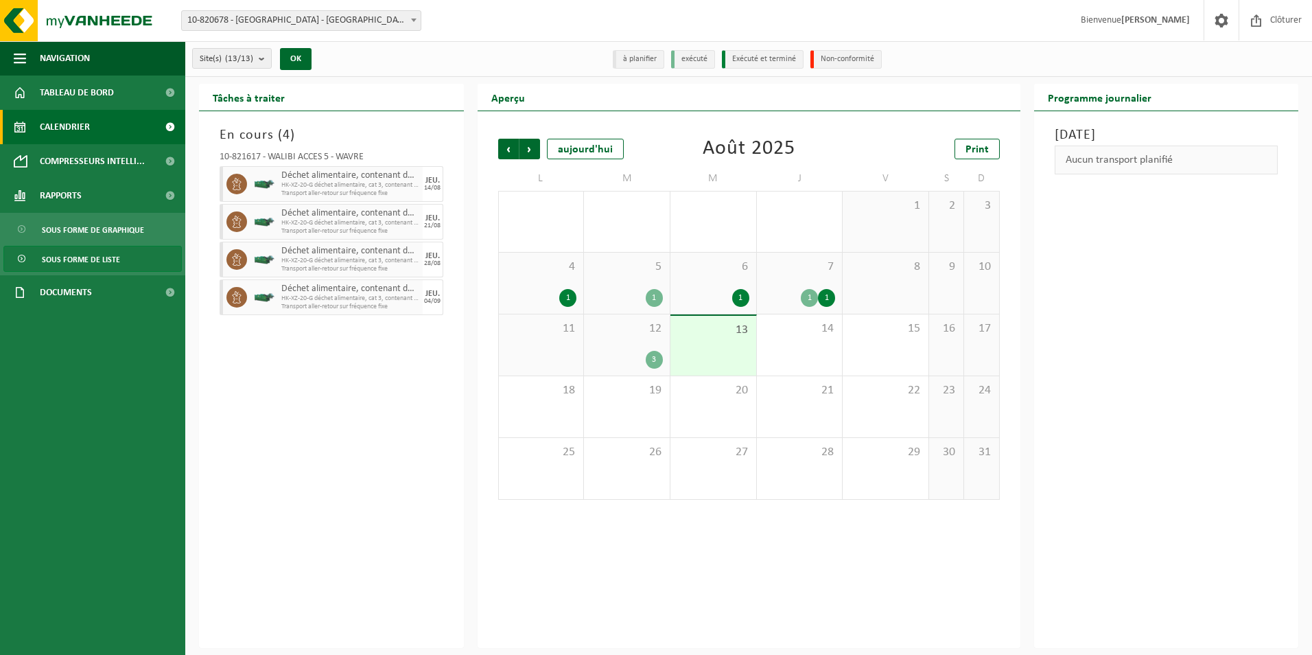
click at [80, 263] on span "Sous forme de liste" at bounding box center [81, 259] width 78 height 26
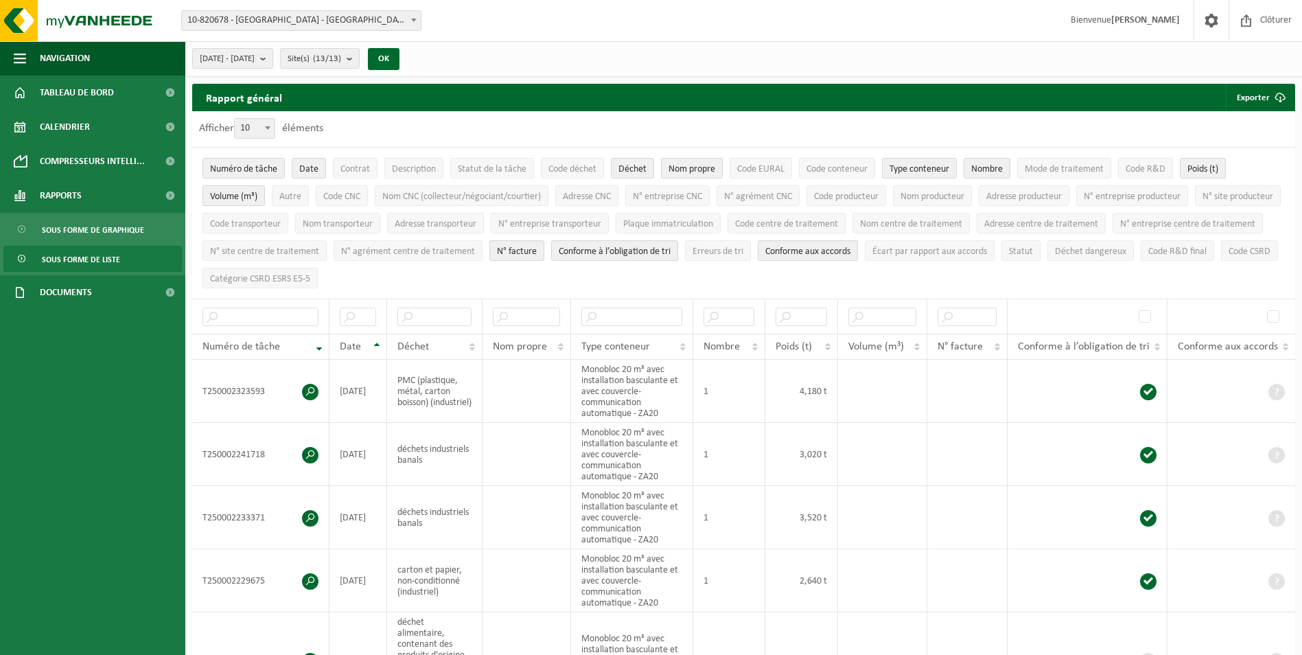
click at [703, 167] on span "Nom propre" at bounding box center [691, 169] width 47 height 10
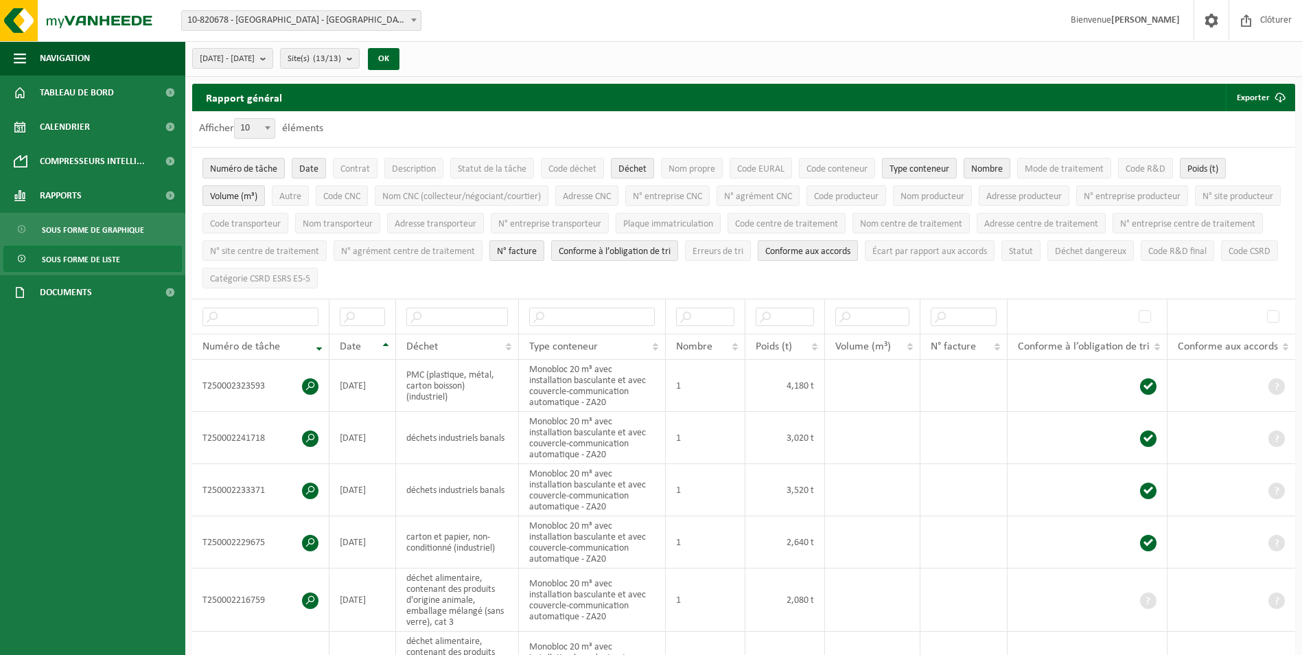
click at [850, 248] on span "Conforme aux accords" at bounding box center [807, 251] width 85 height 10
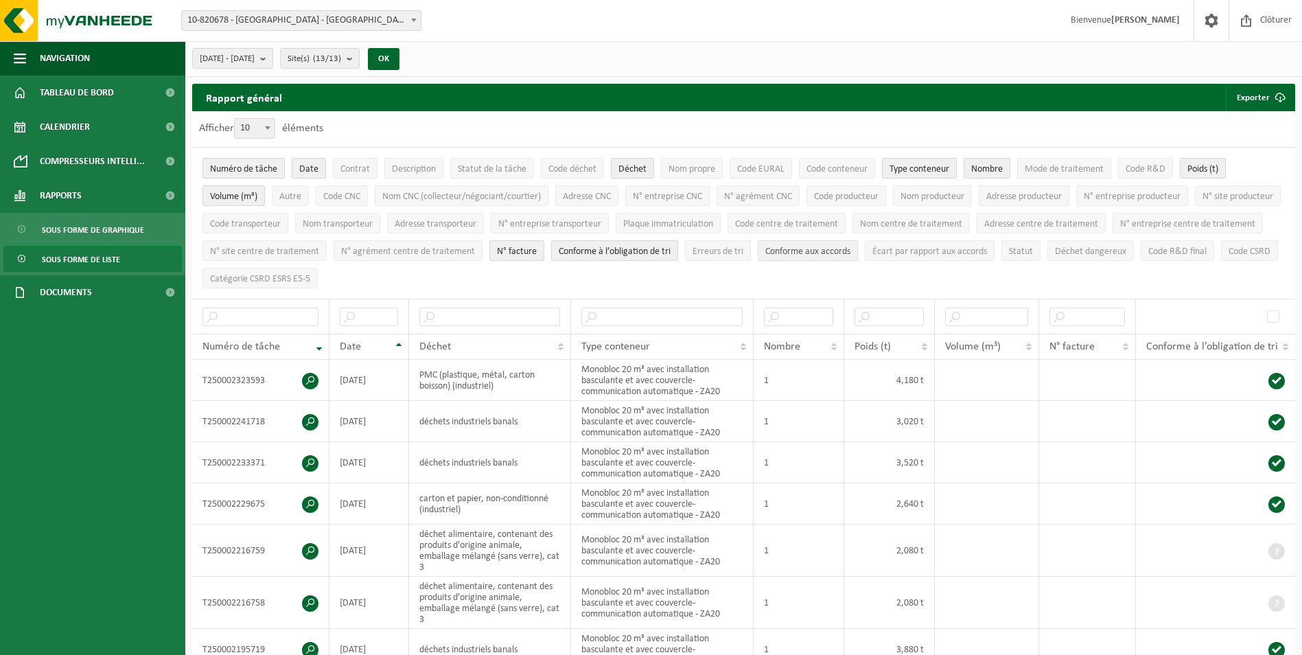
click at [850, 250] on span "Conforme aux accords" at bounding box center [807, 251] width 85 height 10
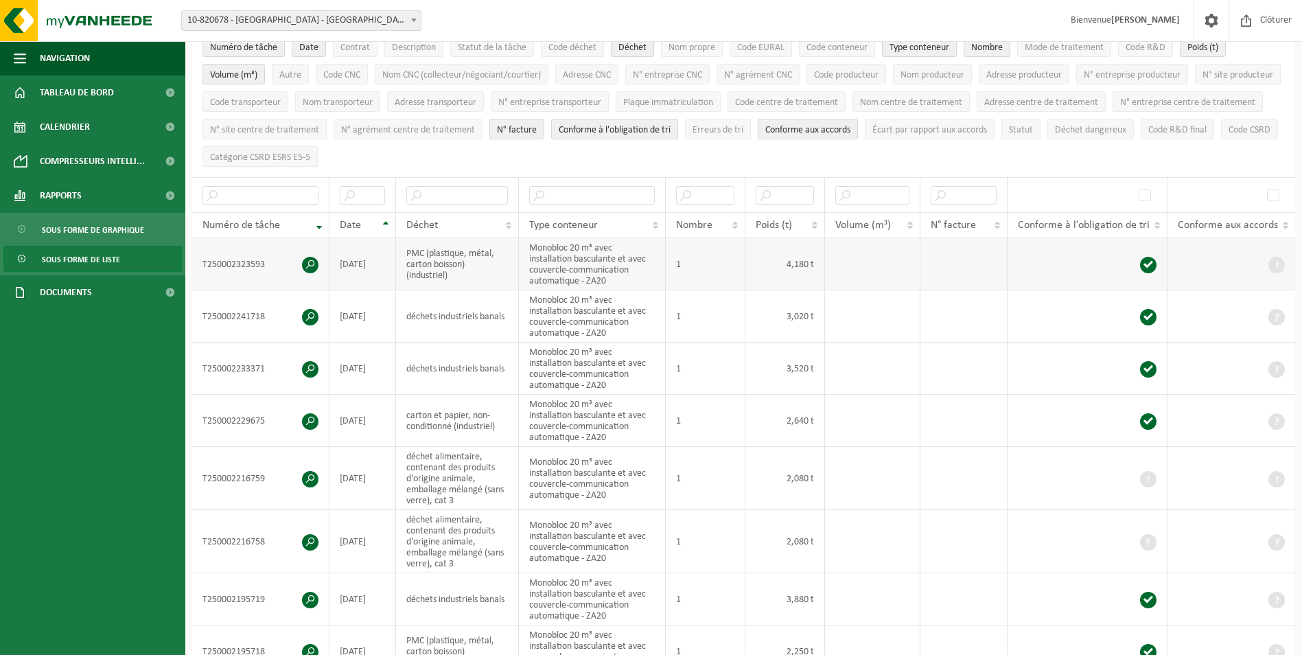
scroll to position [69, 0]
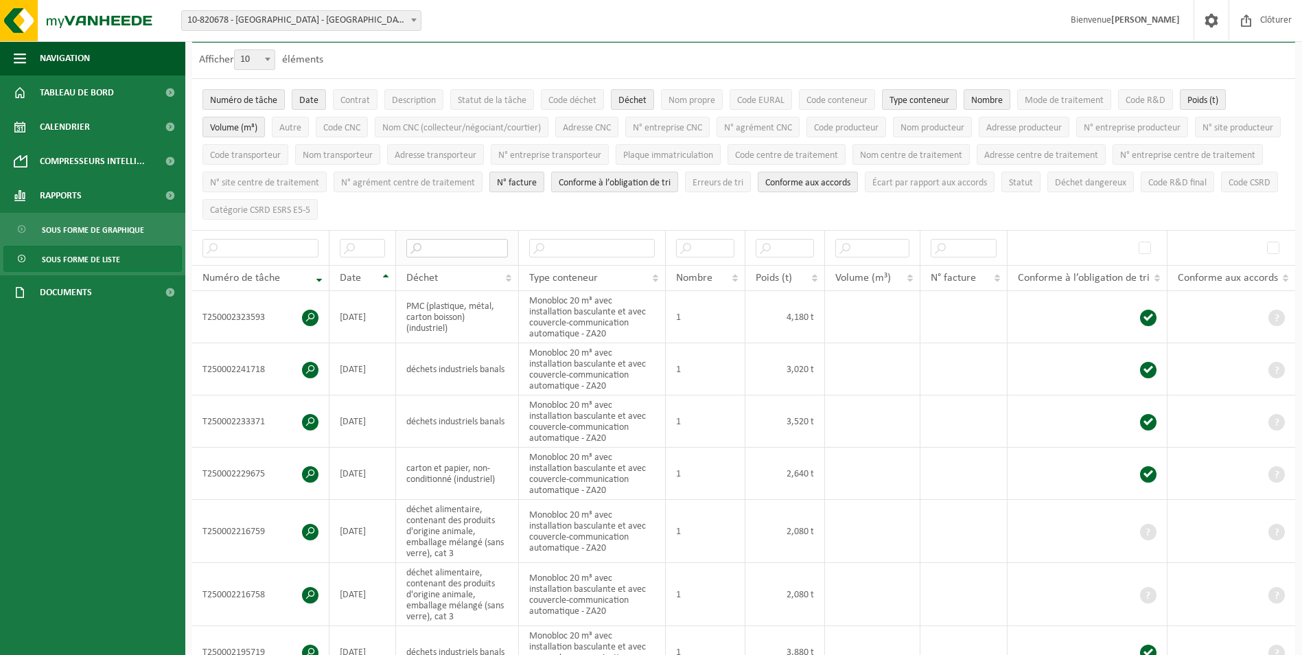
click at [475, 244] on input "text" at bounding box center [457, 248] width 102 height 19
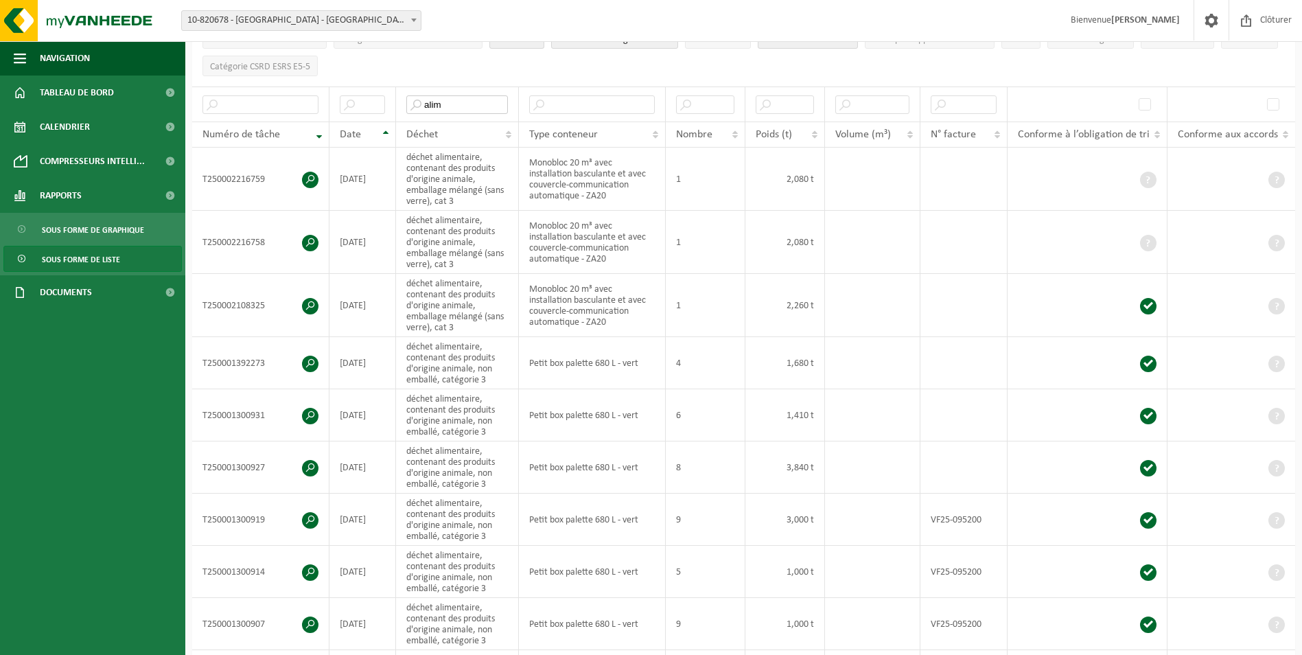
scroll to position [209, 0]
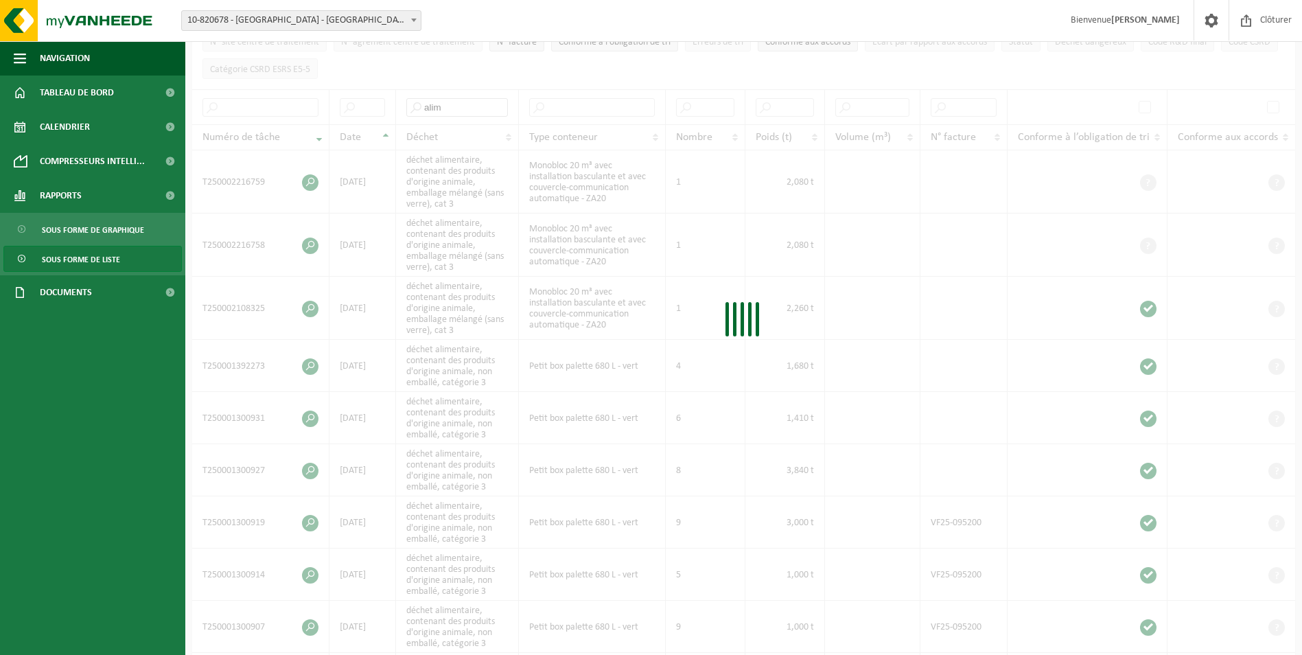
type input "alim"
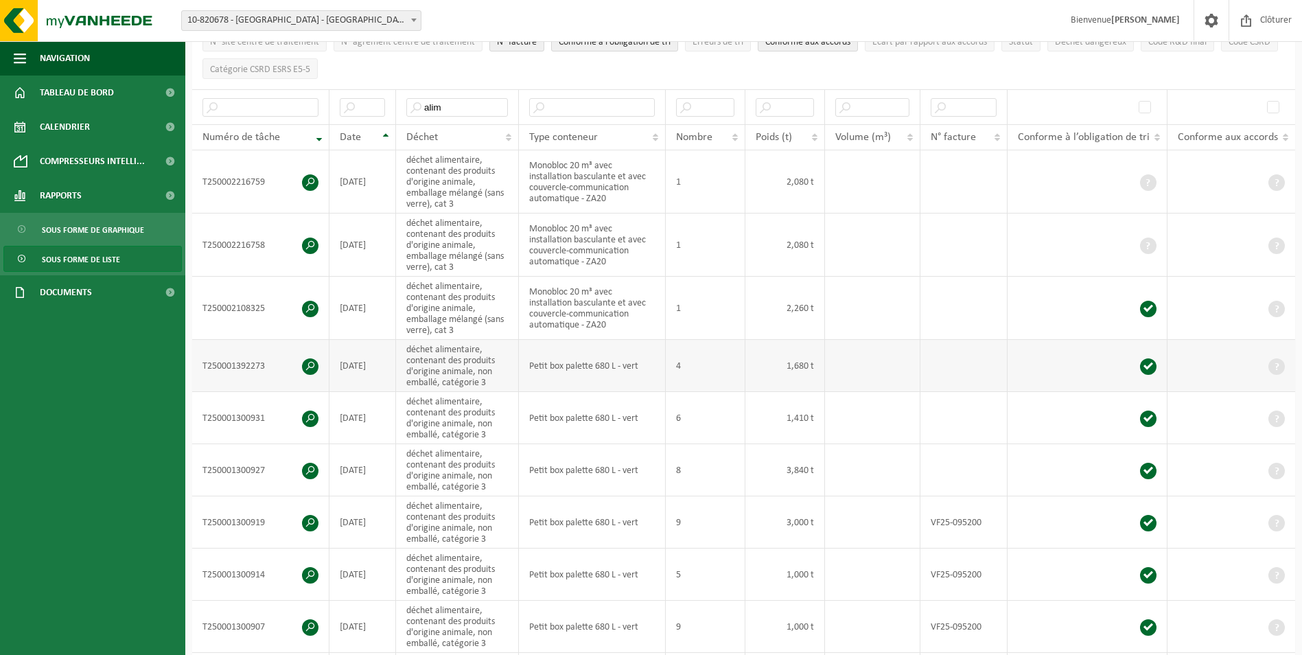
click at [962, 367] on td at bounding box center [963, 366] width 86 height 52
click at [542, 300] on td "Monobloc 20 m³ avec installation basculante et avec couvercle-communication aut…" at bounding box center [592, 307] width 147 height 63
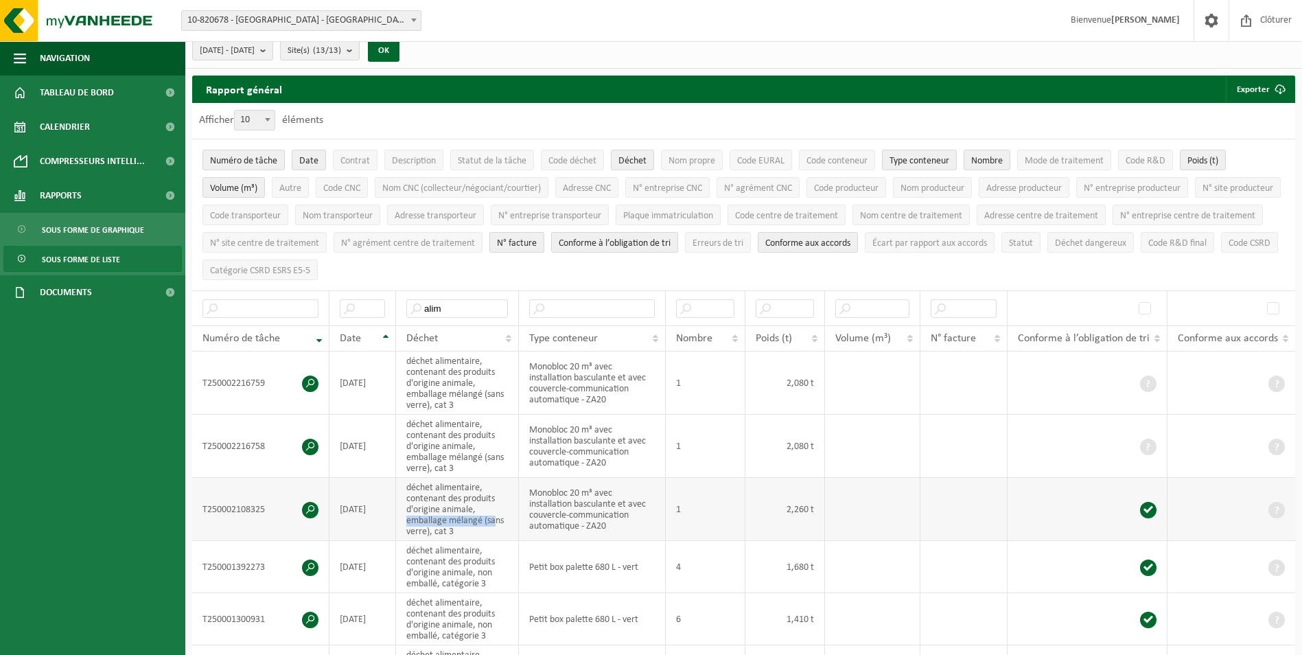
scroll to position [3, 0]
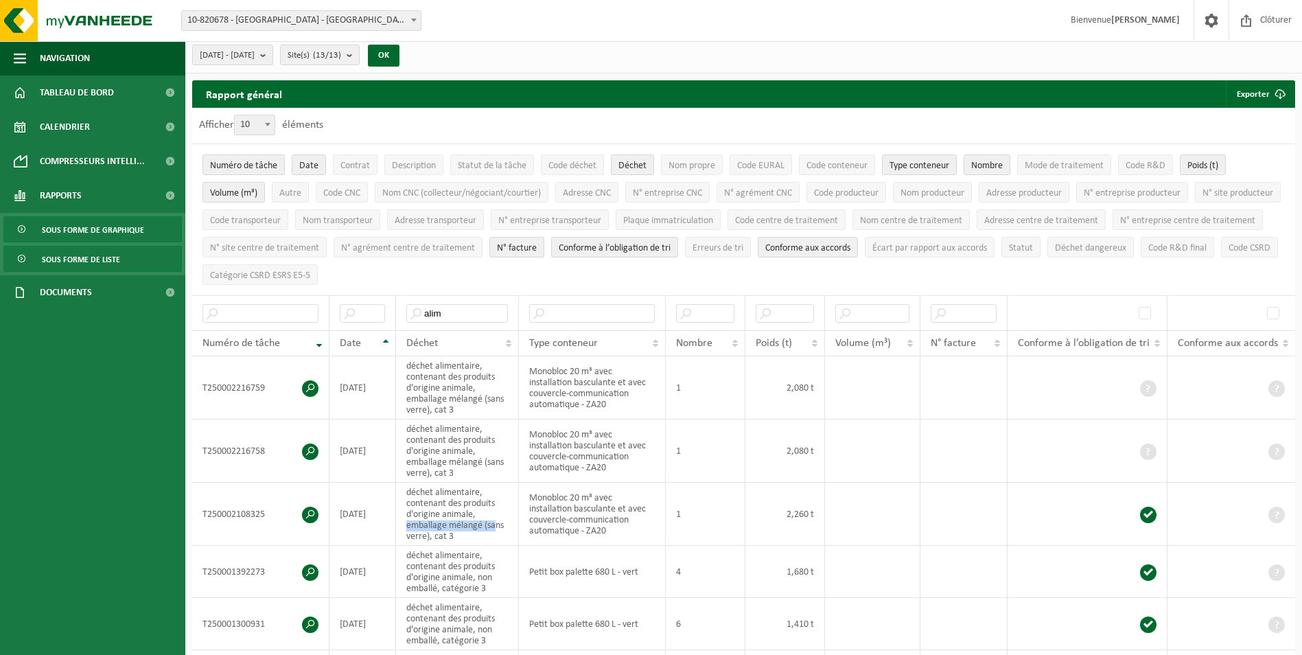
click at [117, 229] on span "Sous forme de graphique" at bounding box center [93, 230] width 102 height 26
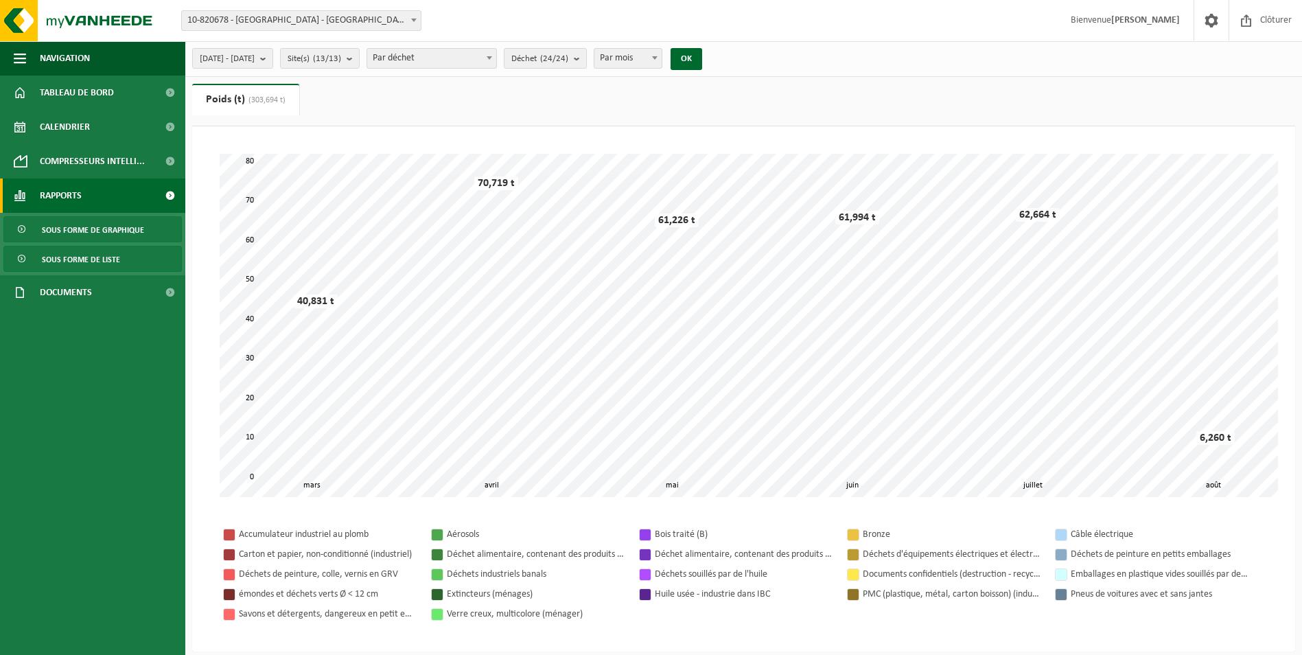
click at [91, 255] on span "Sous forme de liste" at bounding box center [81, 259] width 78 height 26
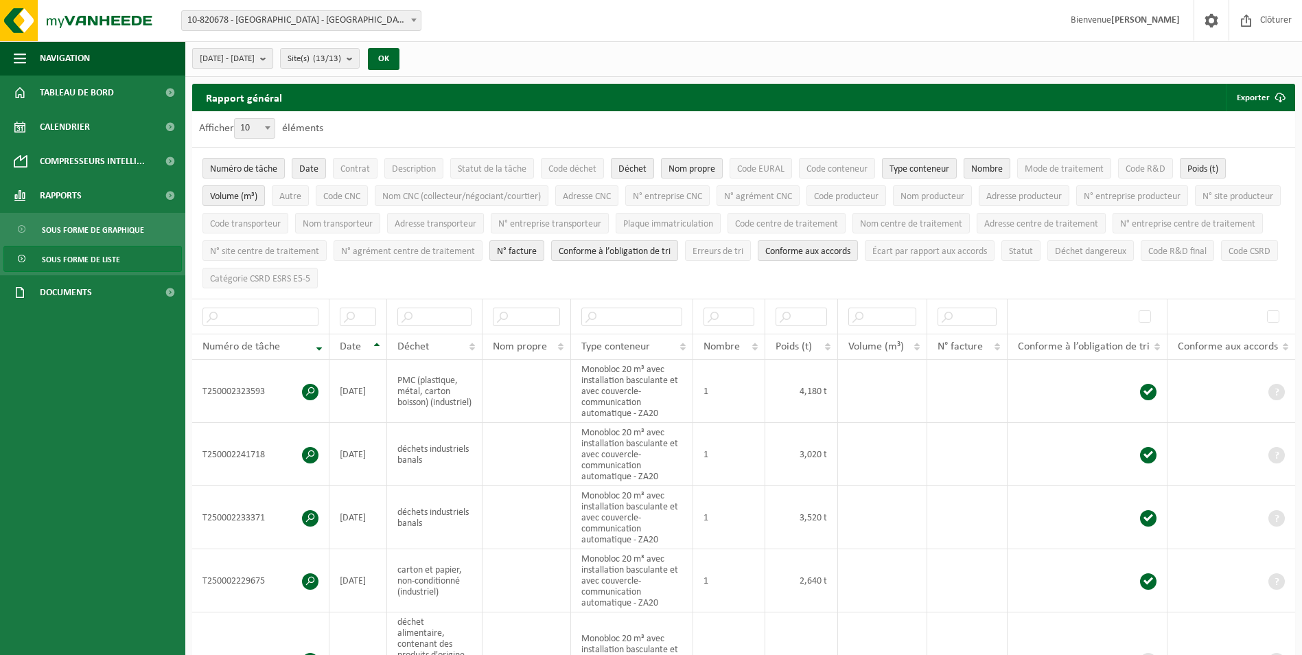
click at [272, 58] on b "submit" at bounding box center [266, 58] width 12 height 19
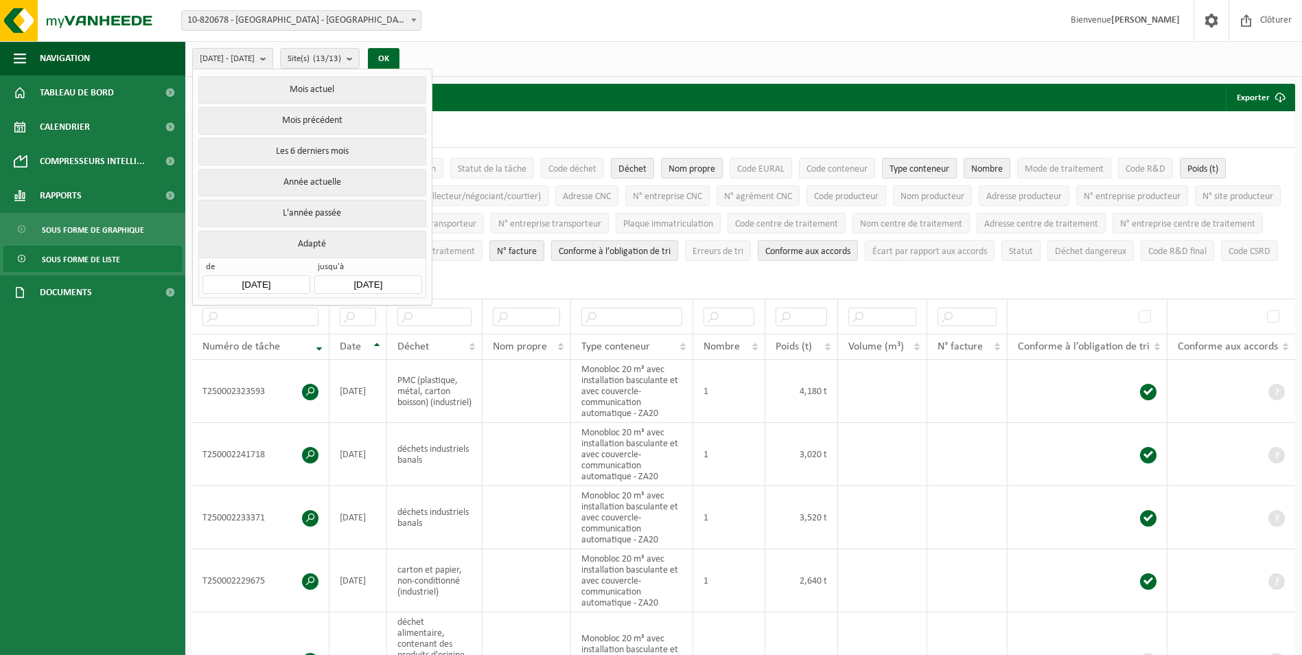
click at [276, 280] on input "[DATE]" at bounding box center [255, 284] width 107 height 19
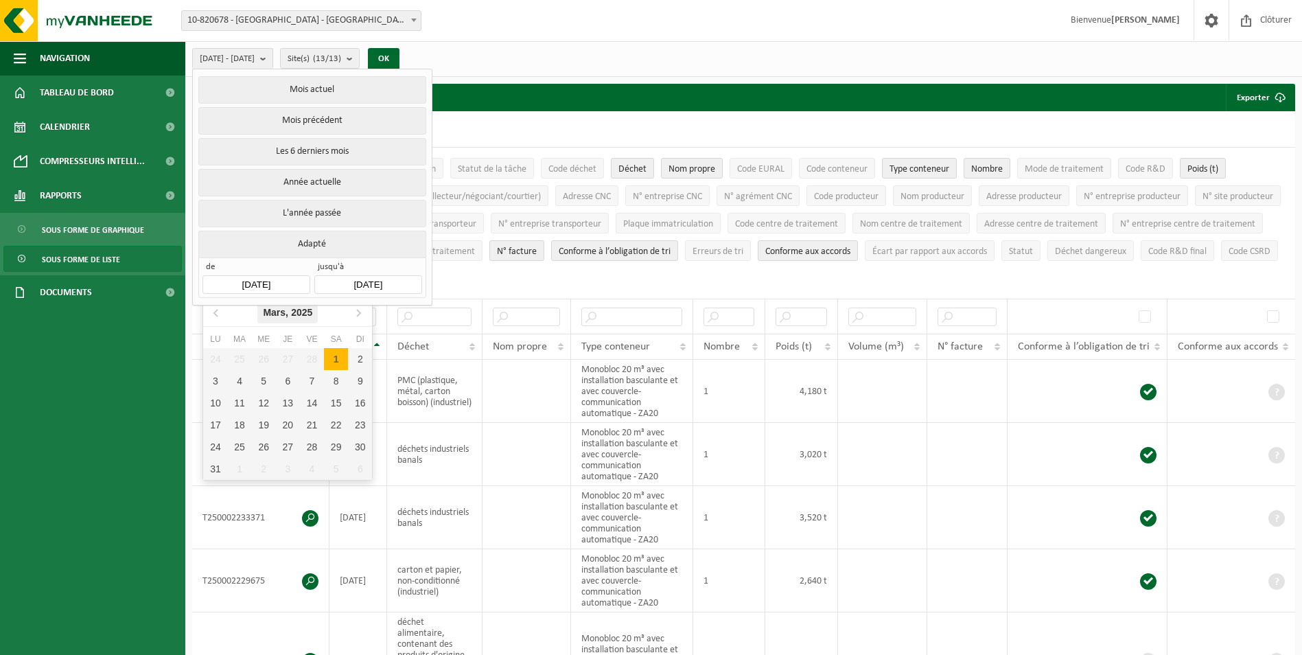
click at [312, 314] on icon "2025" at bounding box center [301, 312] width 21 height 10
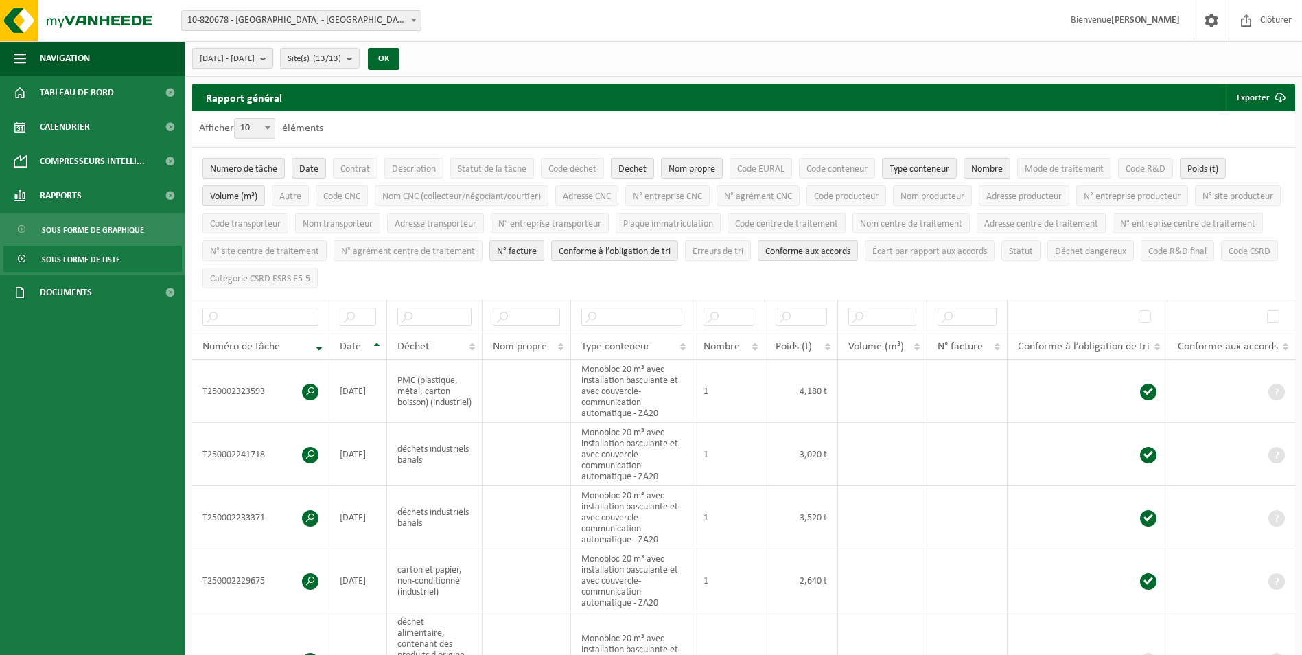
click at [255, 55] on span "[DATE] - [DATE]" at bounding box center [227, 59] width 55 height 21
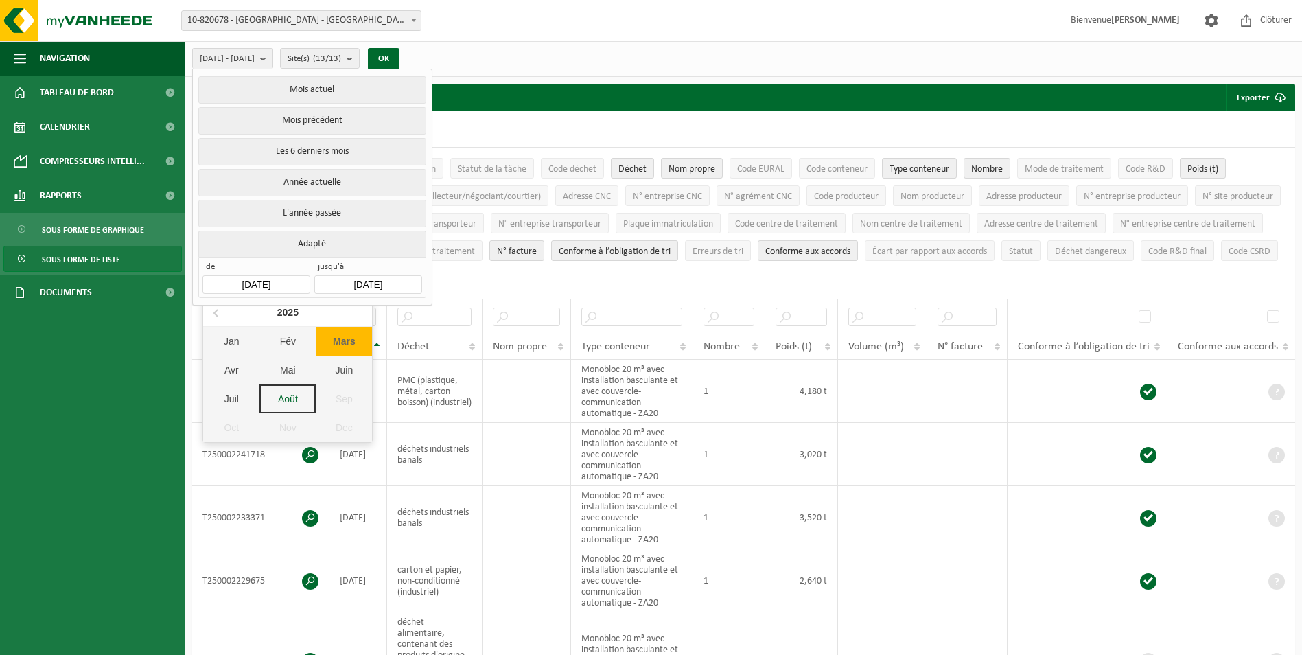
click at [288, 276] on input "[DATE]" at bounding box center [255, 284] width 107 height 19
click at [217, 310] on icon at bounding box center [215, 312] width 3 height 7
click at [240, 423] on div "Oct" at bounding box center [231, 427] width 56 height 29
click at [242, 361] on div "1" at bounding box center [240, 359] width 24 height 22
type input "[DATE]"
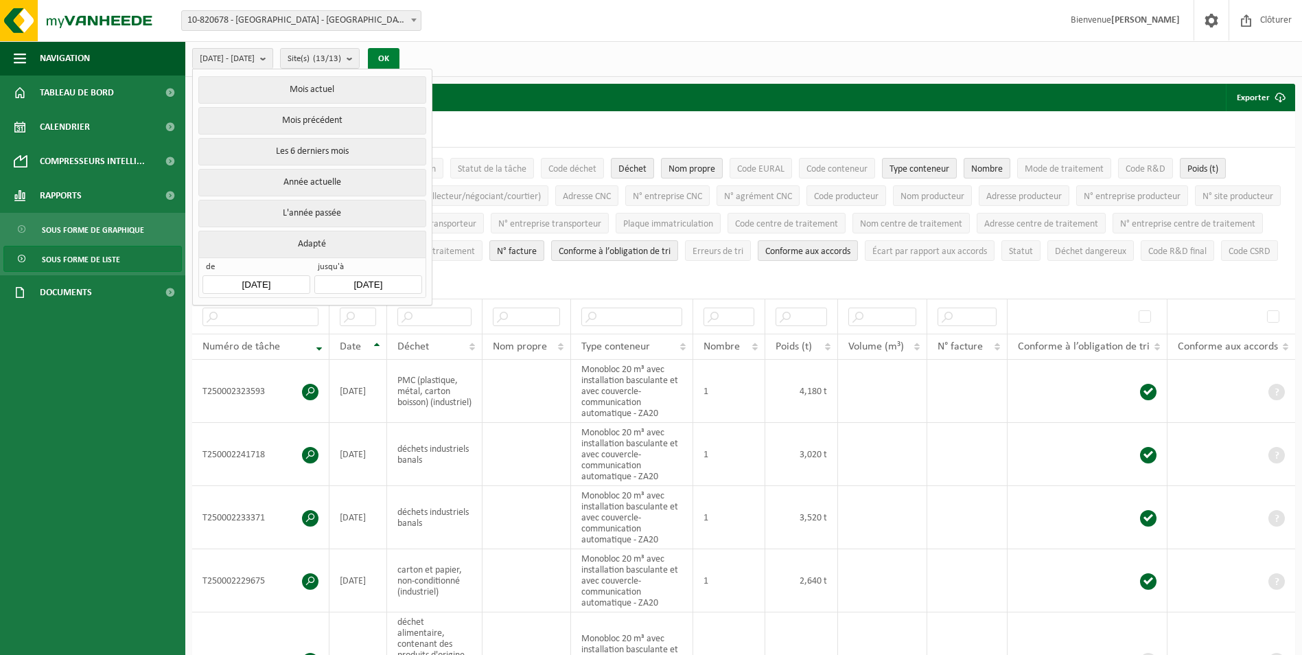
click at [399, 61] on button "OK" at bounding box center [384, 59] width 32 height 22
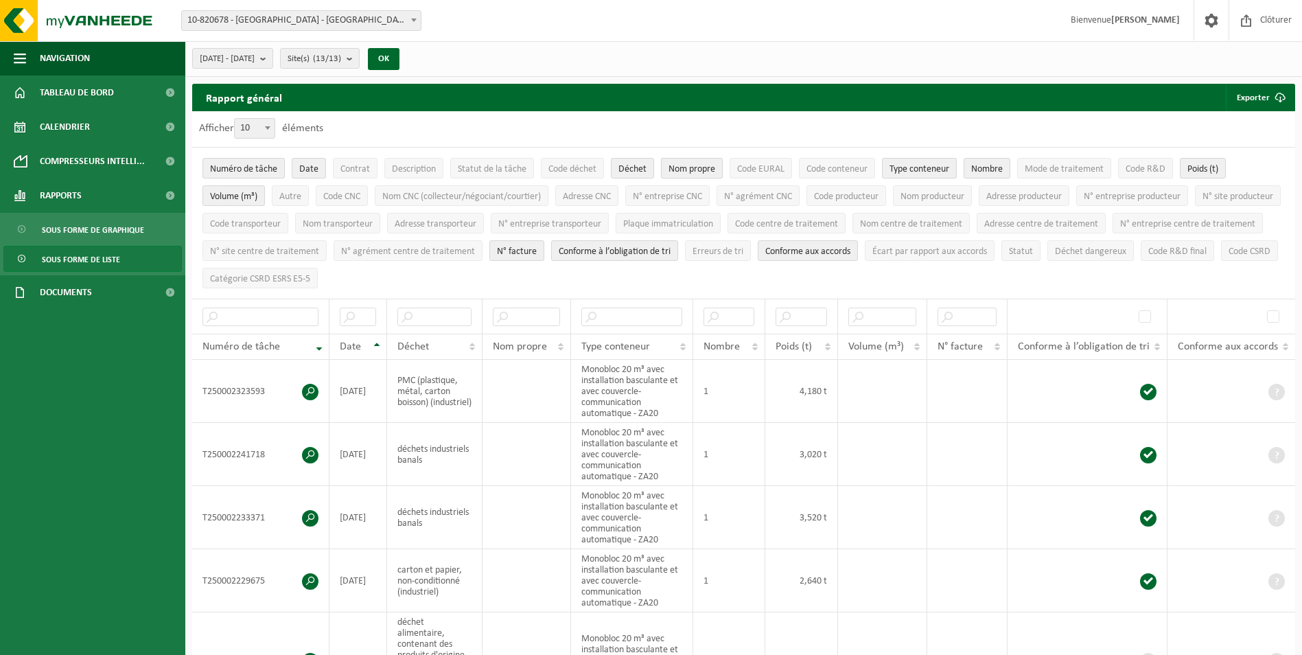
click at [699, 165] on span "Nom propre" at bounding box center [691, 169] width 47 height 10
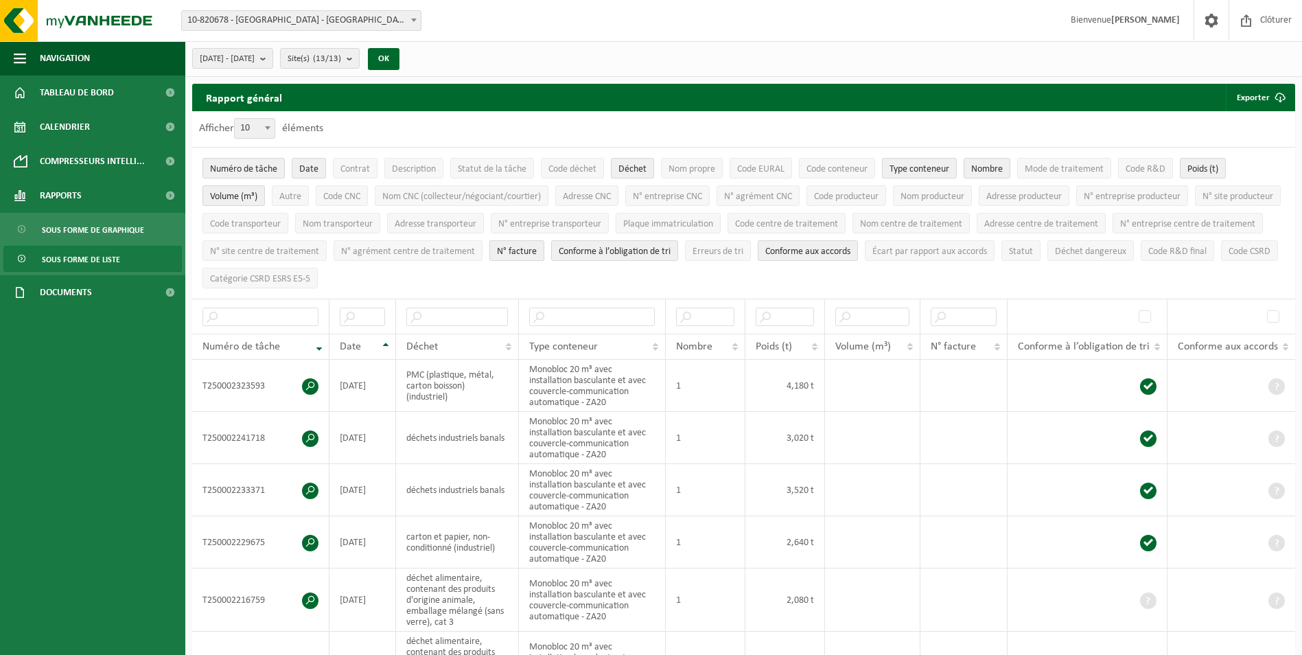
click at [537, 246] on span "N° facture" at bounding box center [517, 251] width 40 height 10
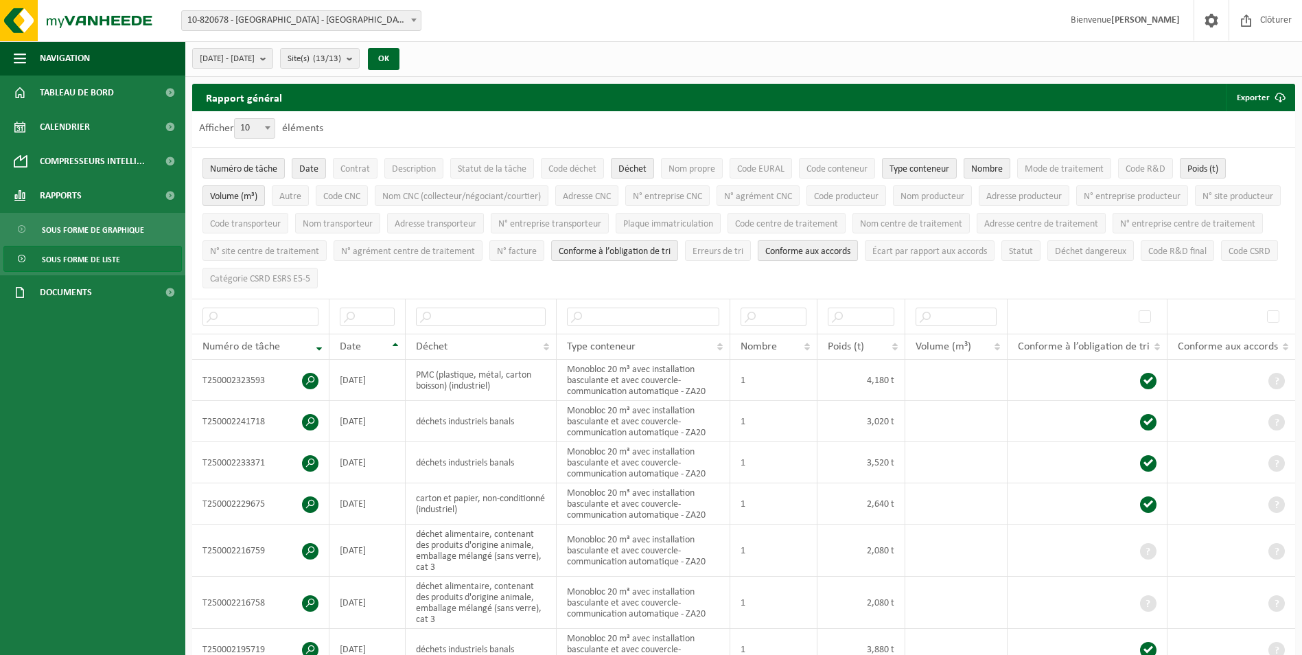
click at [850, 252] on span "Conforme aux accords" at bounding box center [807, 251] width 85 height 10
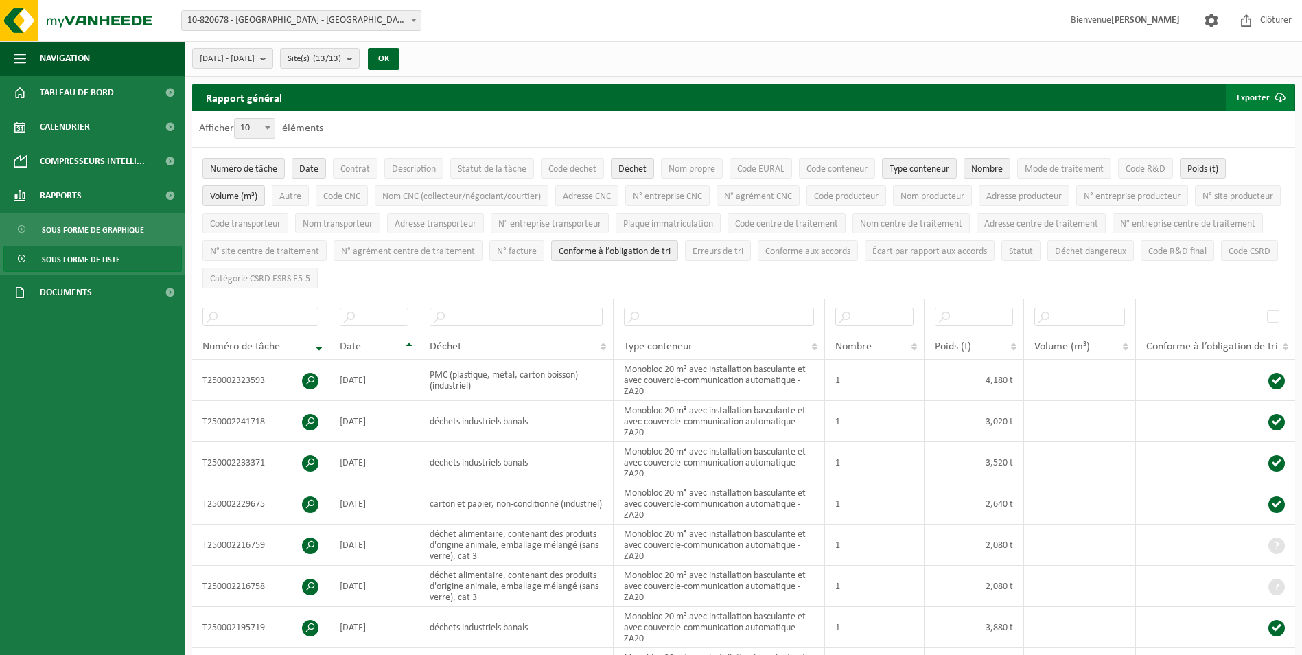
click at [1253, 97] on button "Exporter" at bounding box center [1259, 97] width 68 height 27
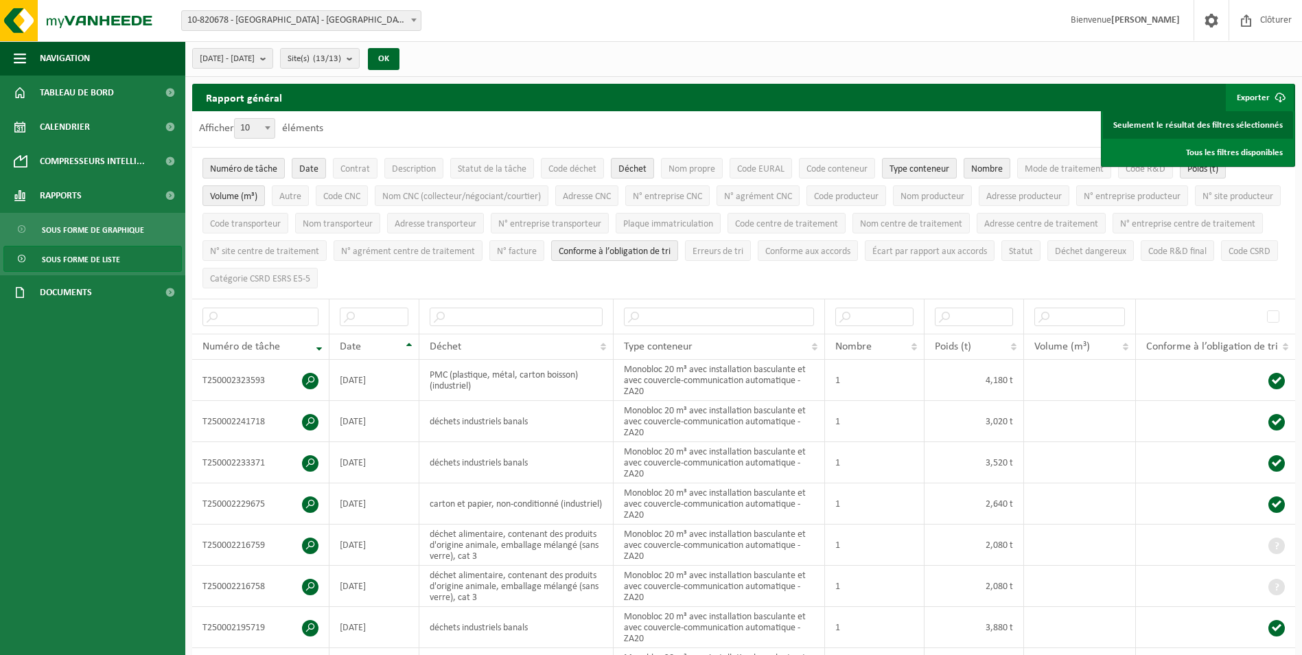
click at [1234, 123] on link "Seulement le résultat des filtres sélectionnés" at bounding box center [1198, 124] width 190 height 27
